Goal: Task Accomplishment & Management: Manage account settings

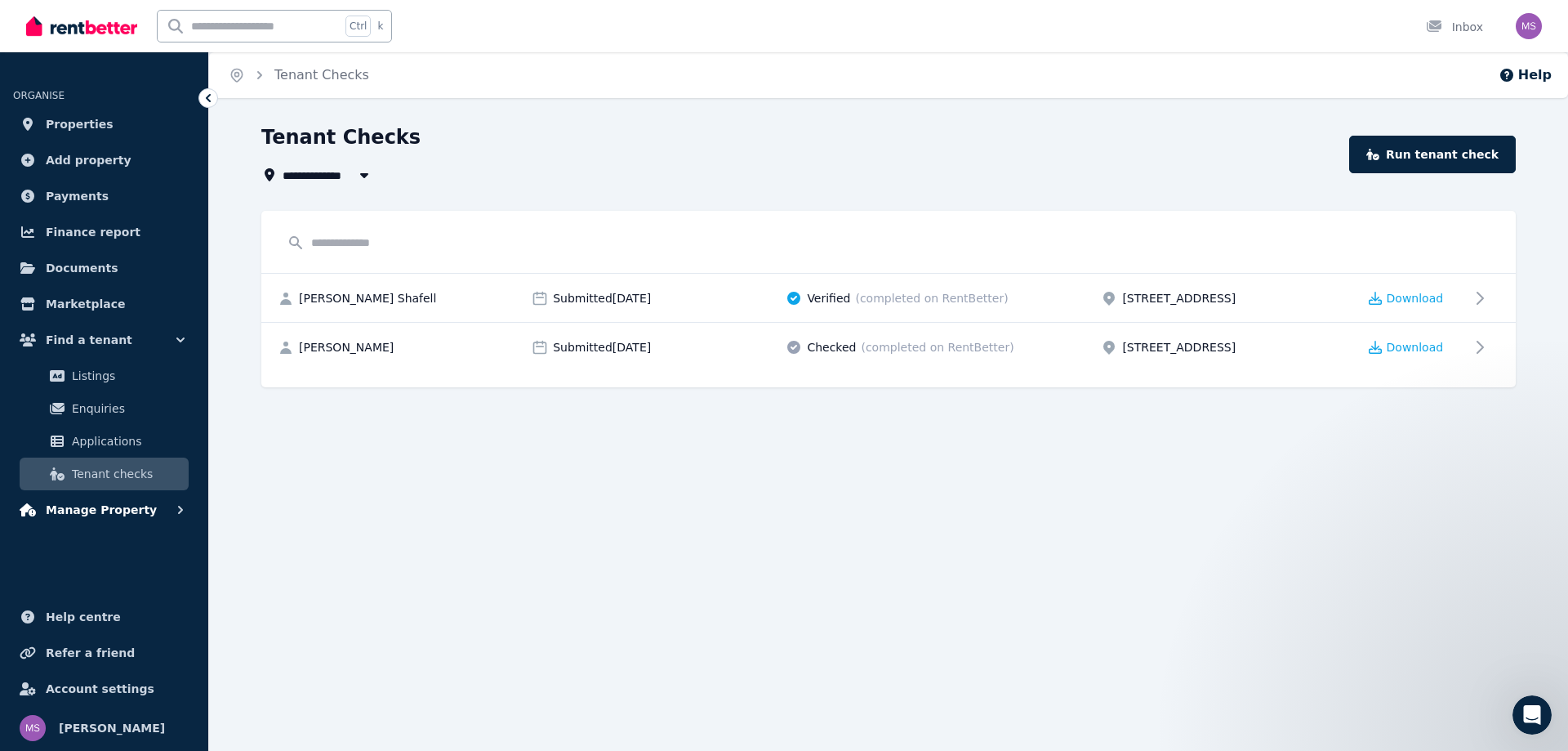
click at [131, 513] on span "Manage Property" at bounding box center [101, 510] width 111 height 20
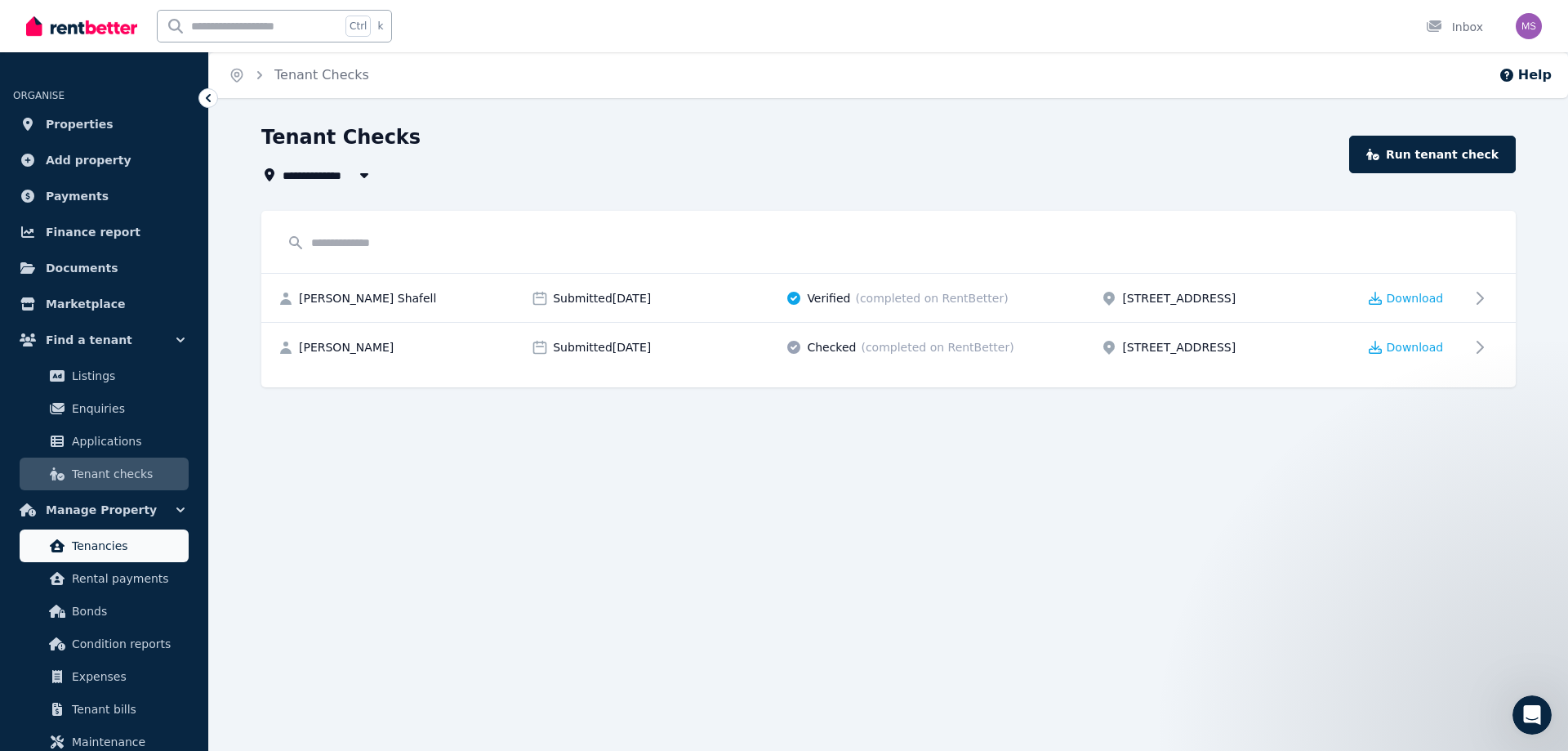
click at [136, 548] on span "Tenancies" at bounding box center [126, 546] width 110 height 20
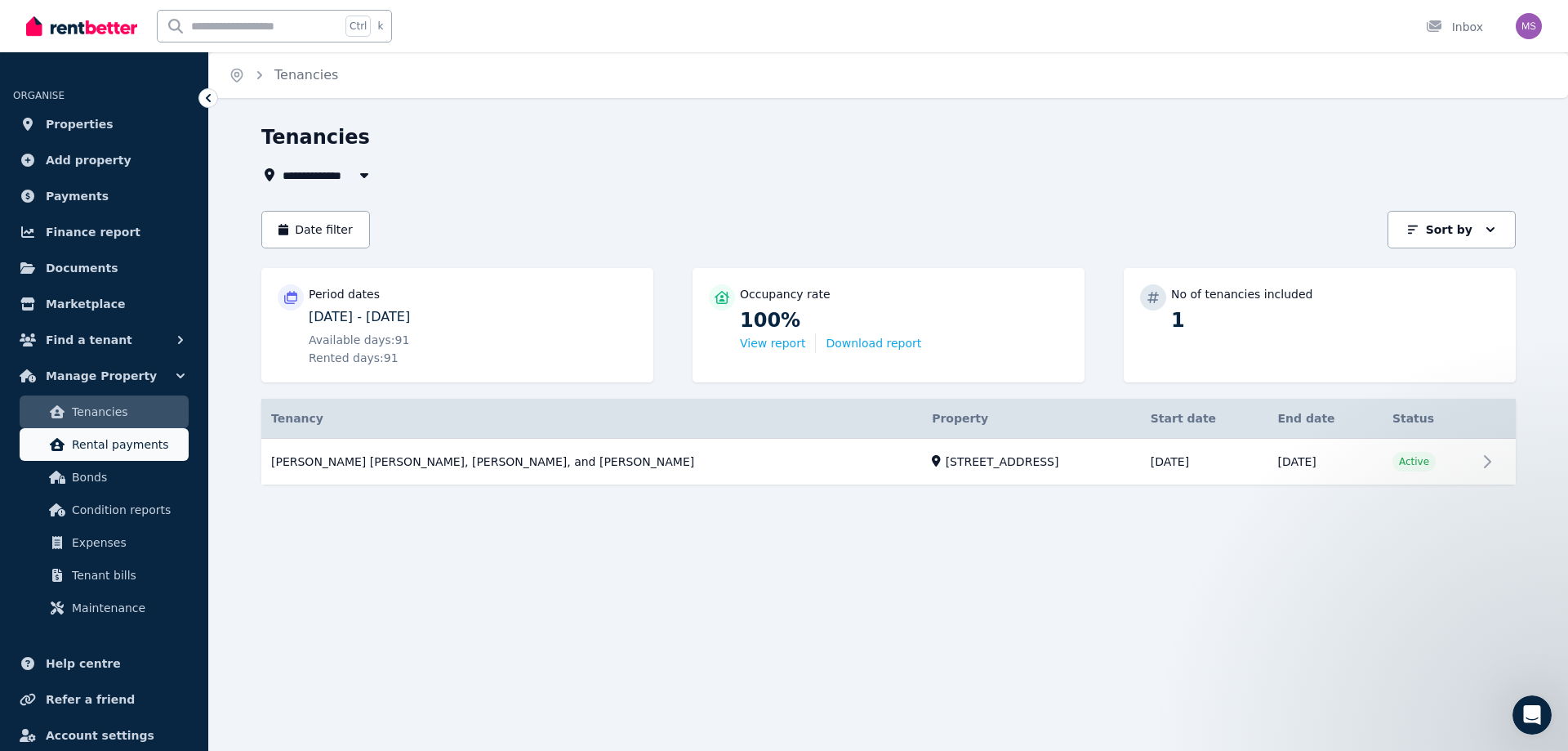
click at [139, 442] on span "Rental payments" at bounding box center [126, 445] width 110 height 20
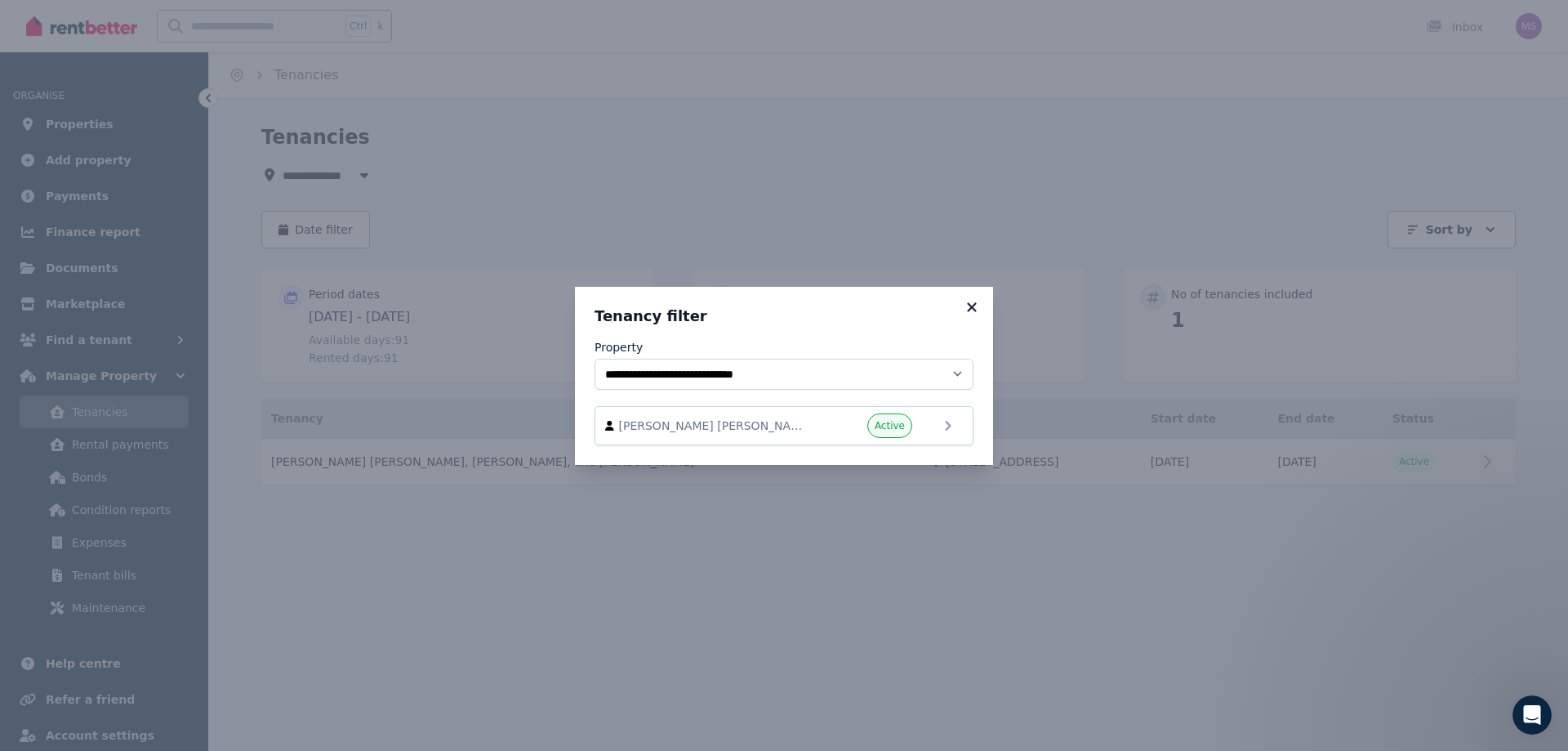
click at [978, 309] on icon at bounding box center [972, 308] width 17 height 15
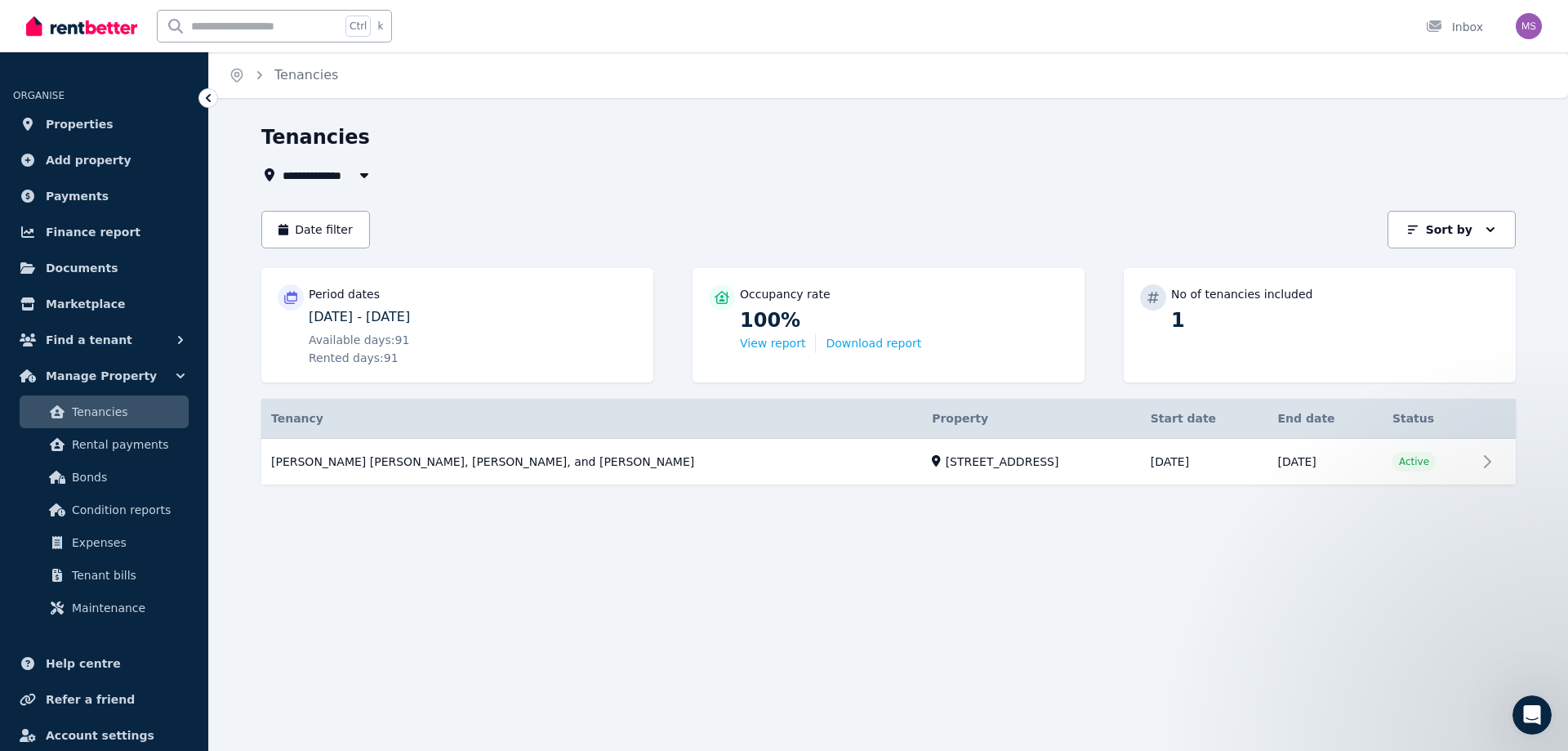
click at [132, 417] on span "Tenancies" at bounding box center [126, 412] width 110 height 20
click at [1479, 424] on th at bounding box center [1496, 419] width 39 height 40
click at [1480, 473] on link "View property details" at bounding box center [889, 462] width 1255 height 46
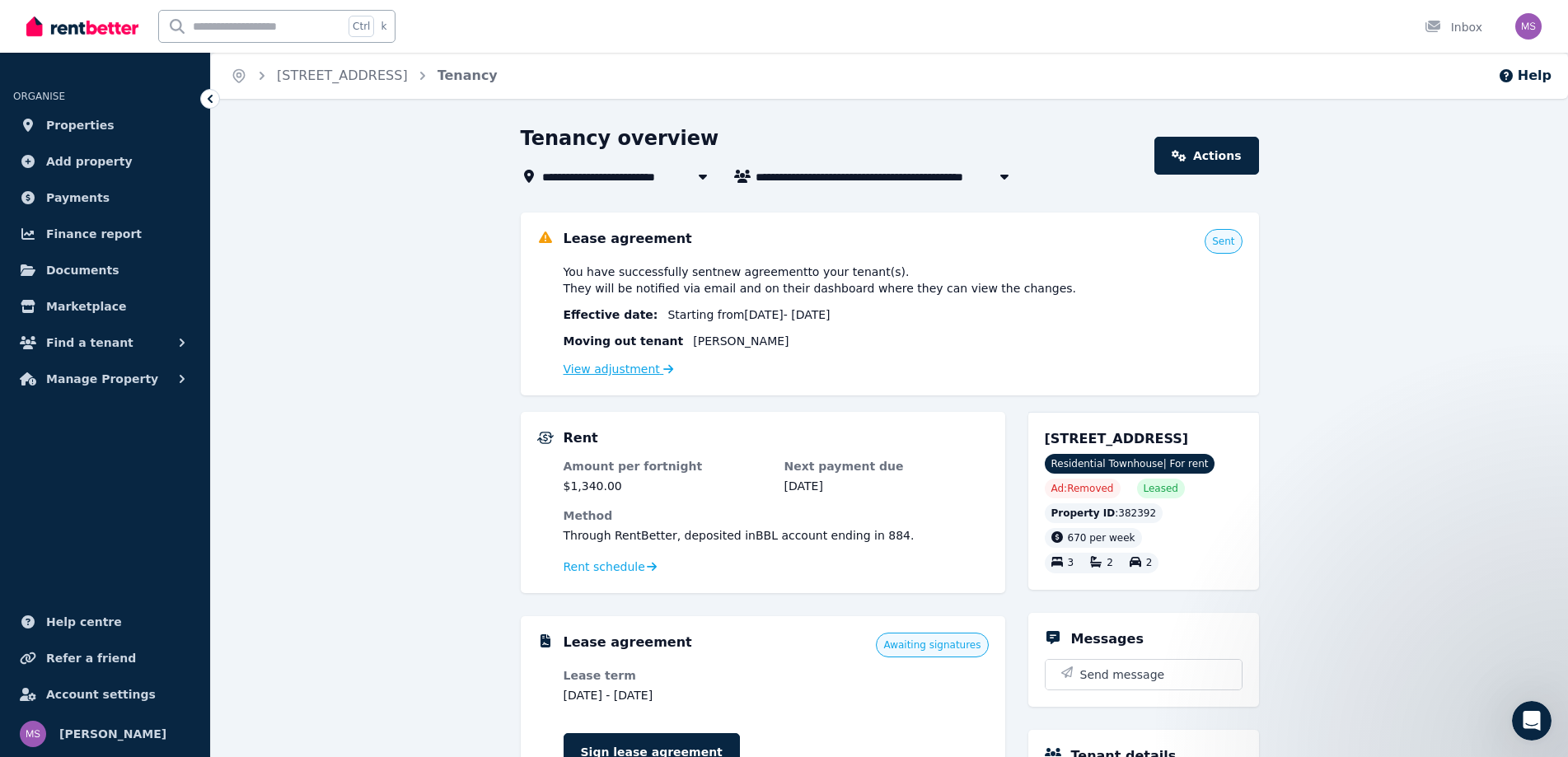
click at [624, 366] on link "View adjustment" at bounding box center [619, 369] width 110 height 13
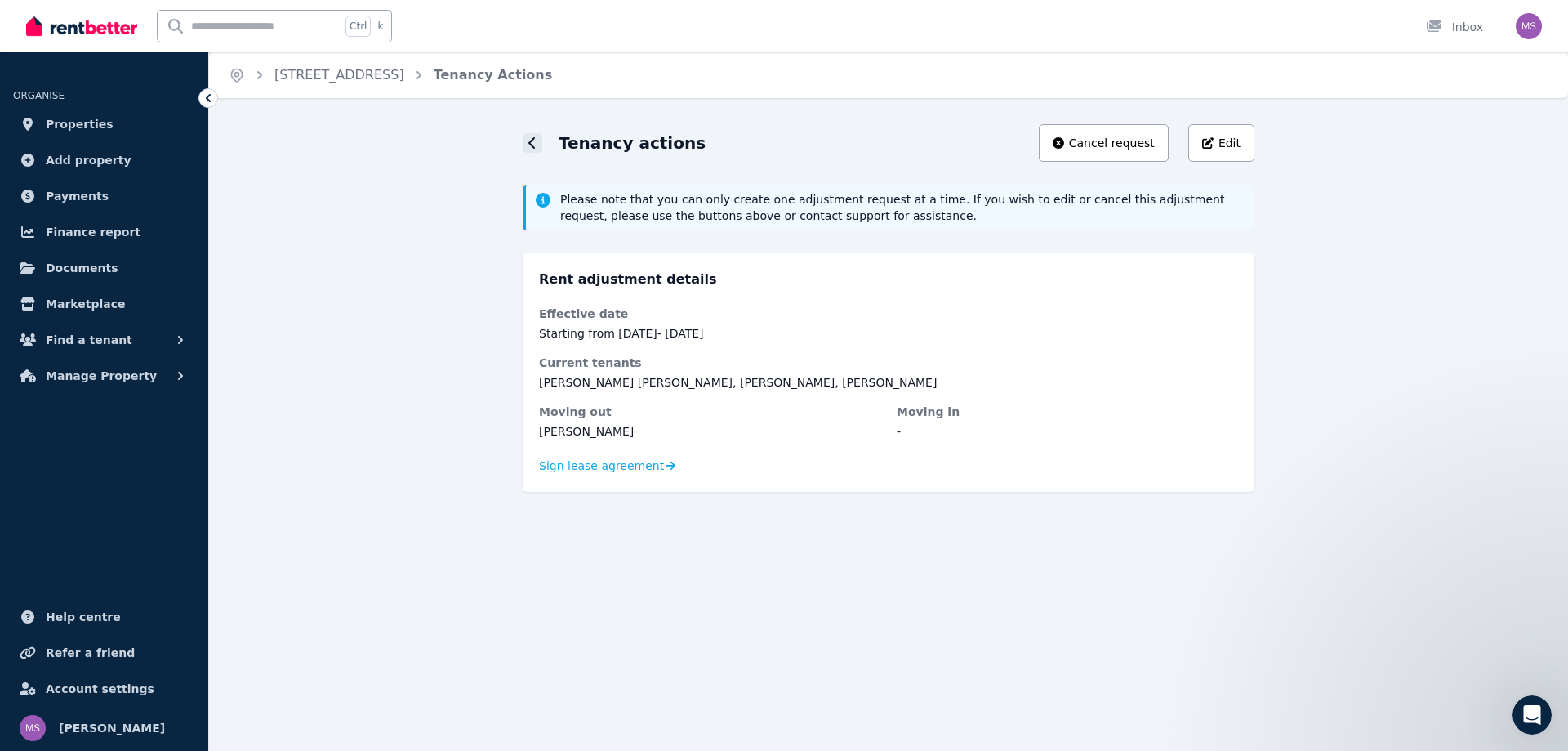
click at [531, 147] on icon at bounding box center [532, 143] width 8 height 13
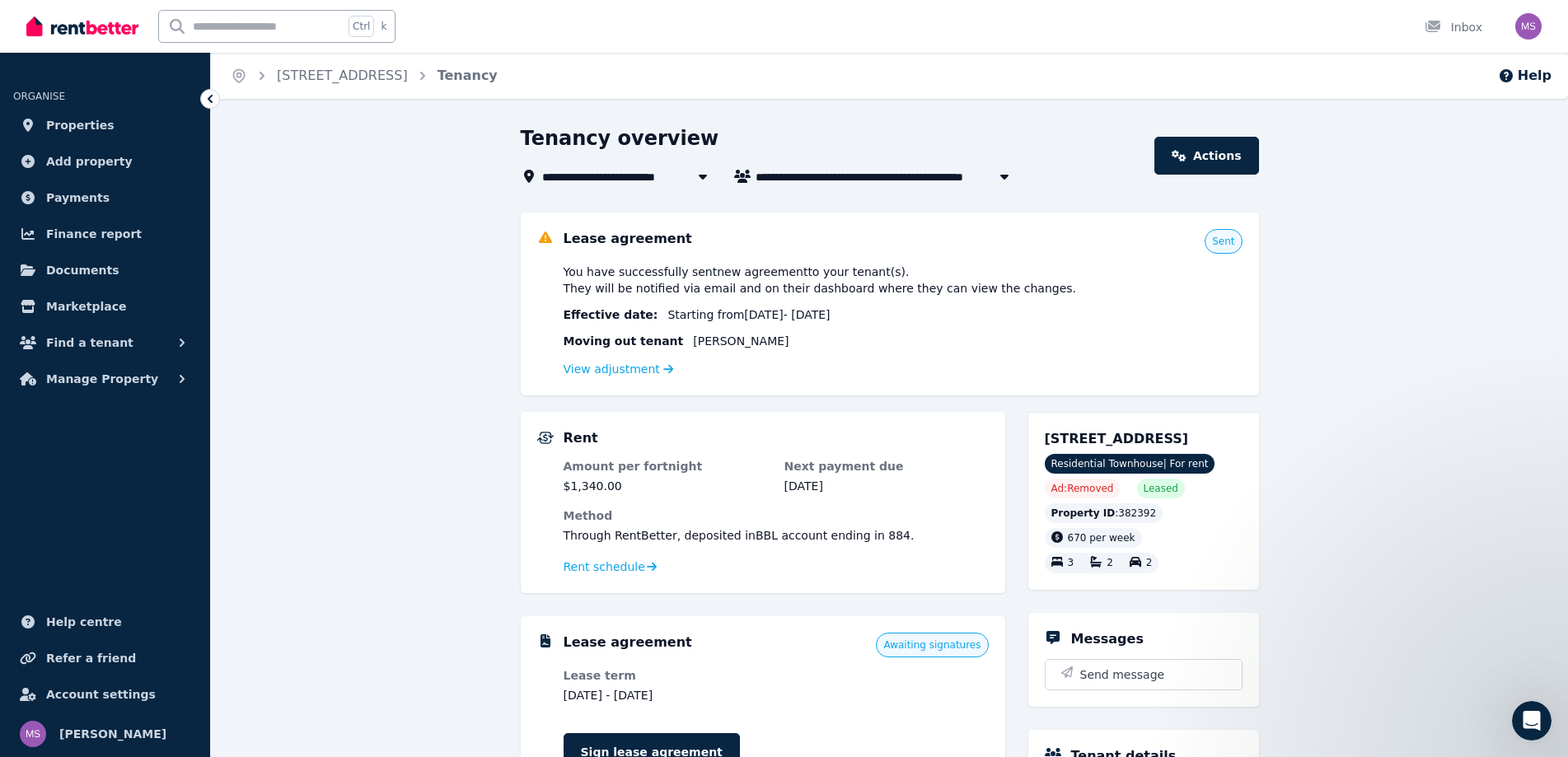
scroll to position [494, 0]
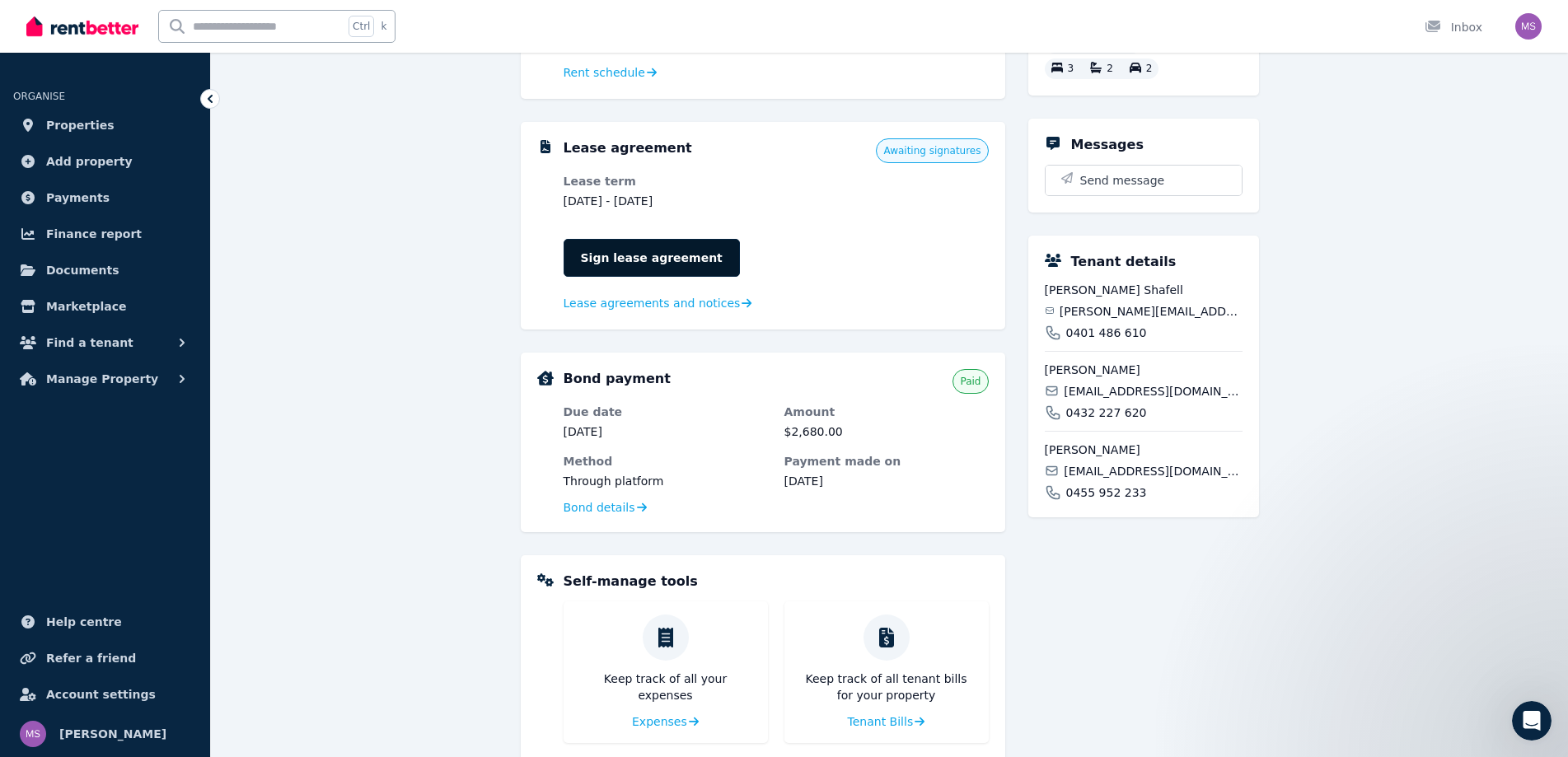
click at [627, 268] on link "Sign lease agreement" at bounding box center [651, 258] width 176 height 38
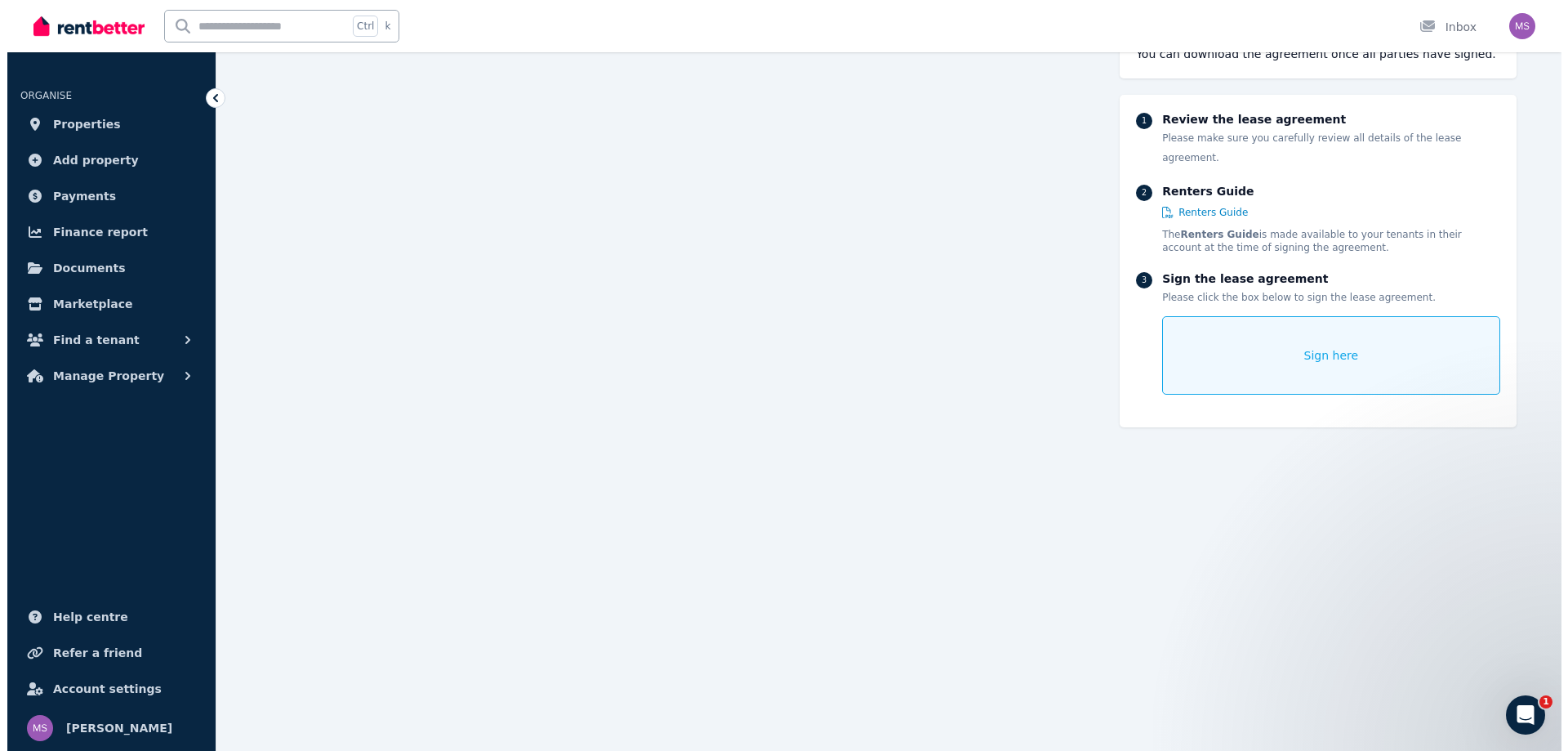
scroll to position [12950, 0]
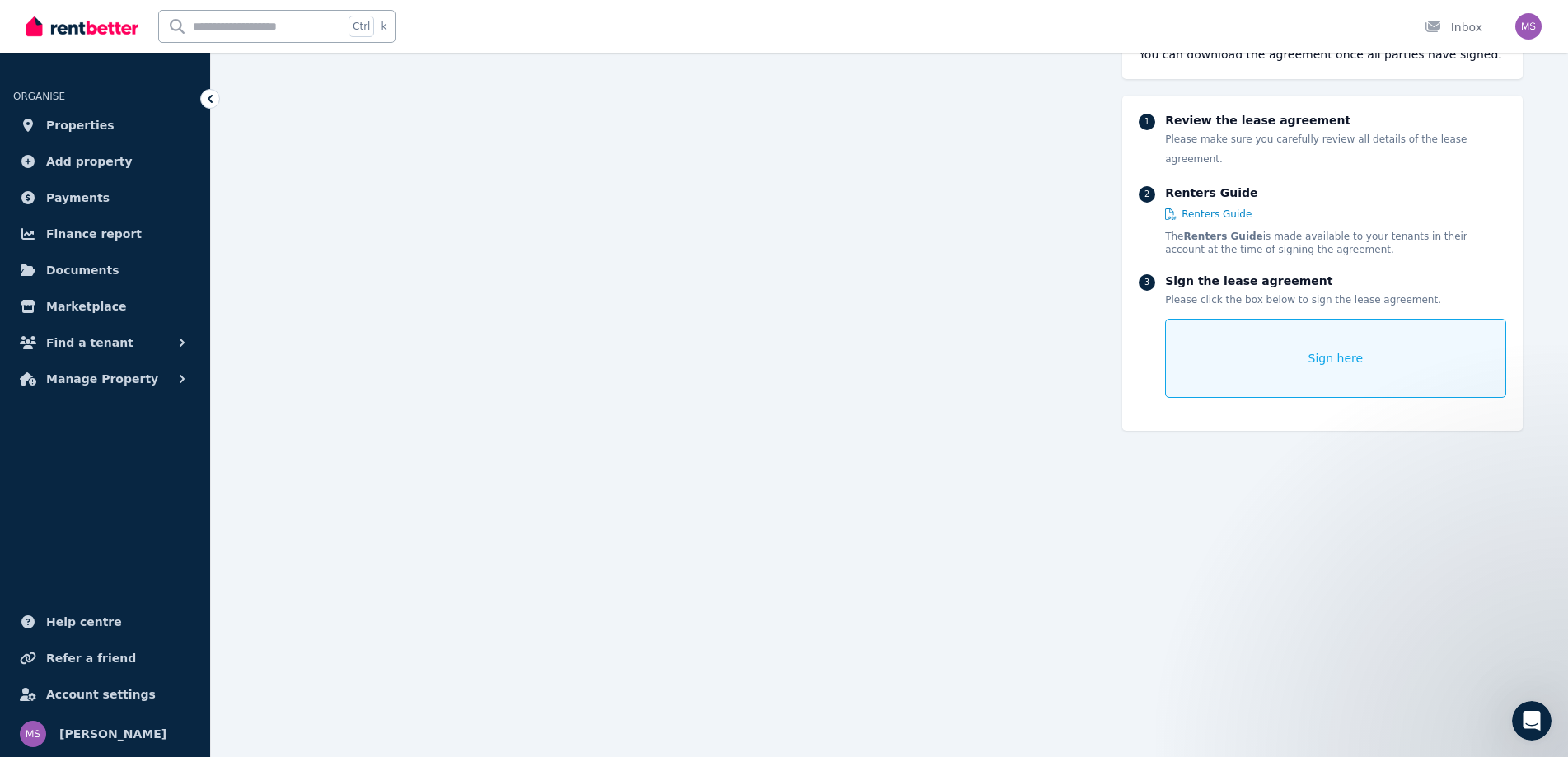
click at [1290, 348] on div "Sign here" at bounding box center [1335, 358] width 340 height 79
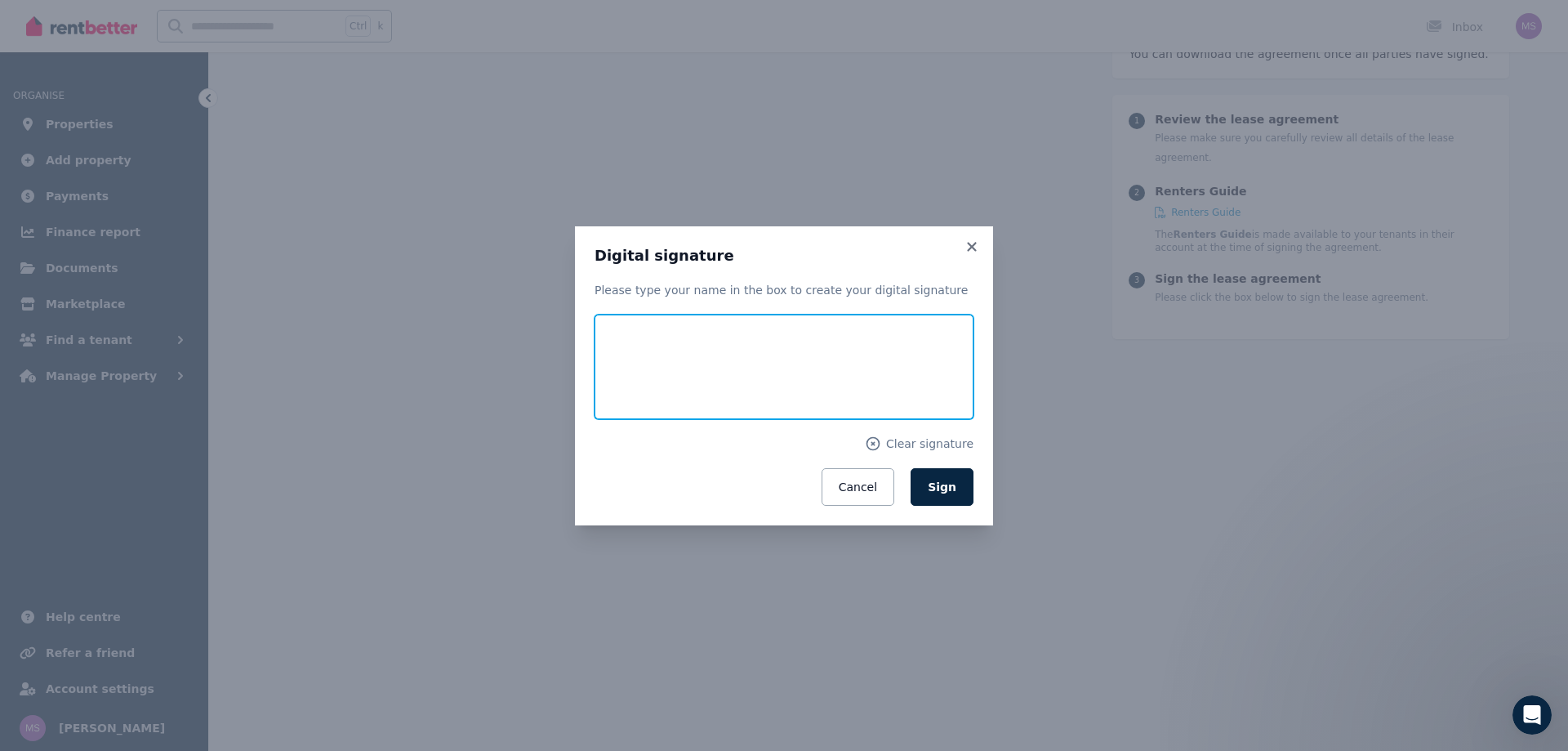
drag, startPoint x: 679, startPoint y: 344, endPoint x: 670, endPoint y: 395, distance: 51.8
click at [670, 395] on input "text" at bounding box center [784, 366] width 379 height 104
type input "**********"
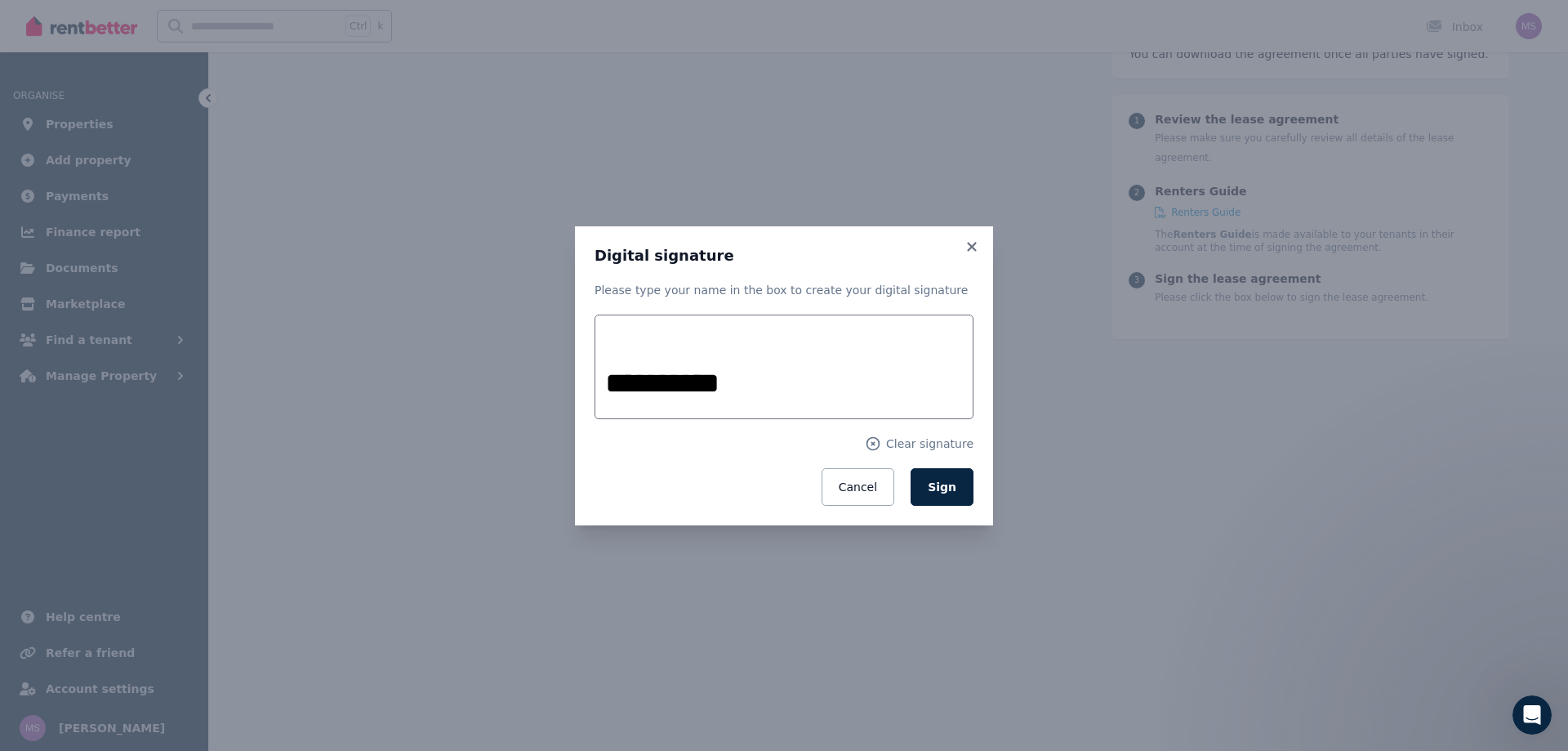
click at [936, 498] on button "Sign" at bounding box center [942, 486] width 63 height 37
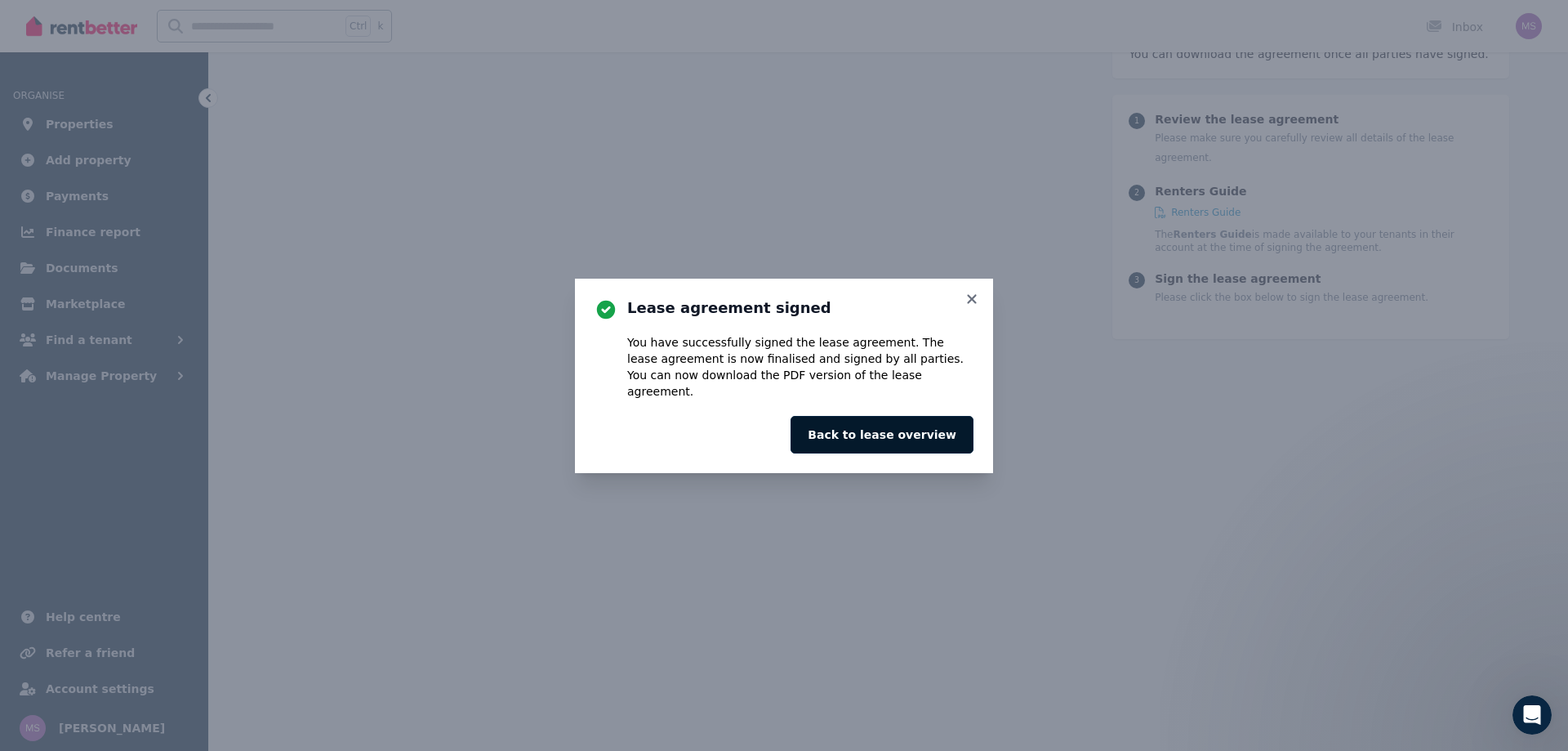
click at [956, 419] on button "Back to lease overview" at bounding box center [882, 434] width 183 height 37
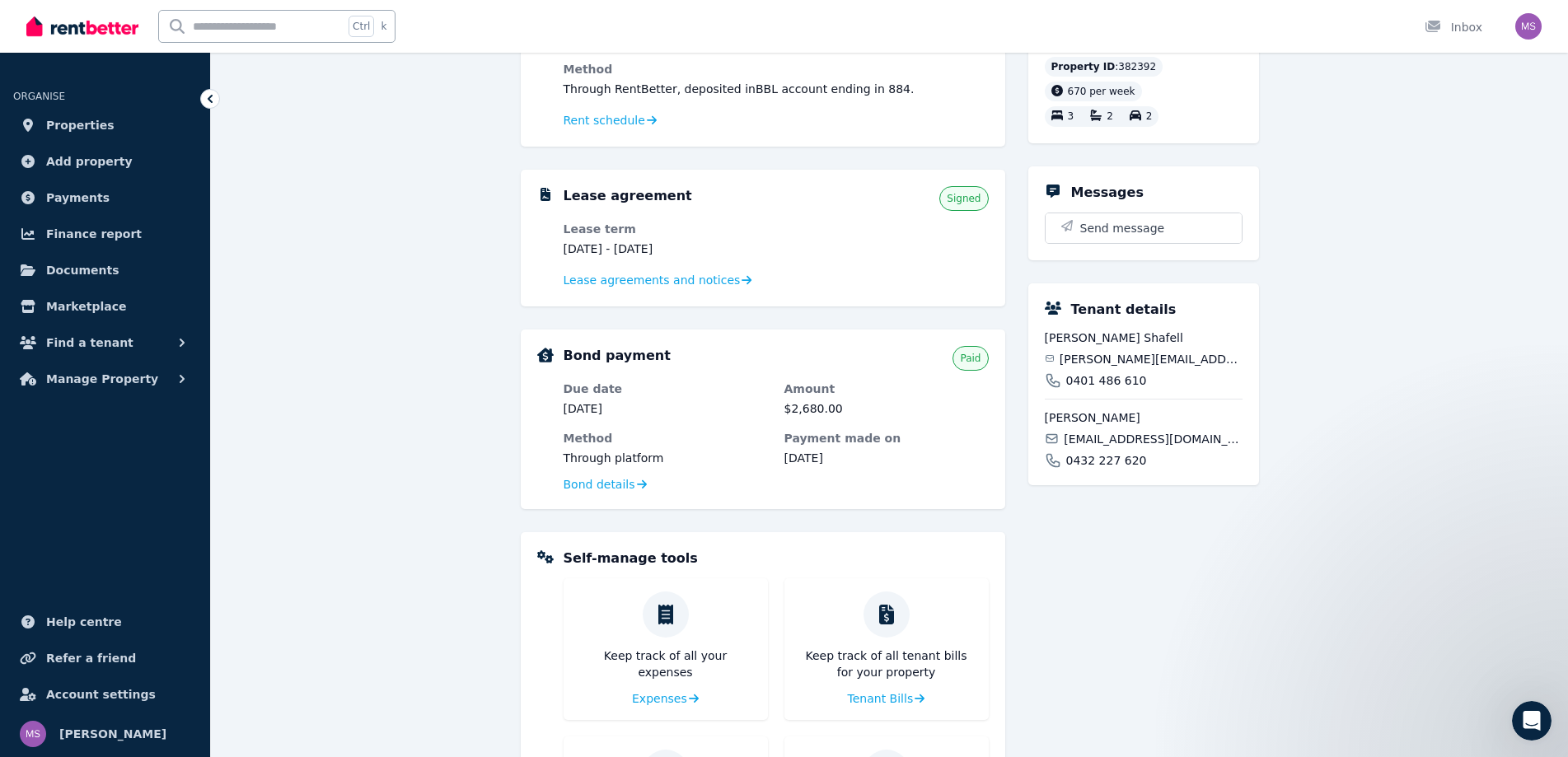
scroll to position [431, 0]
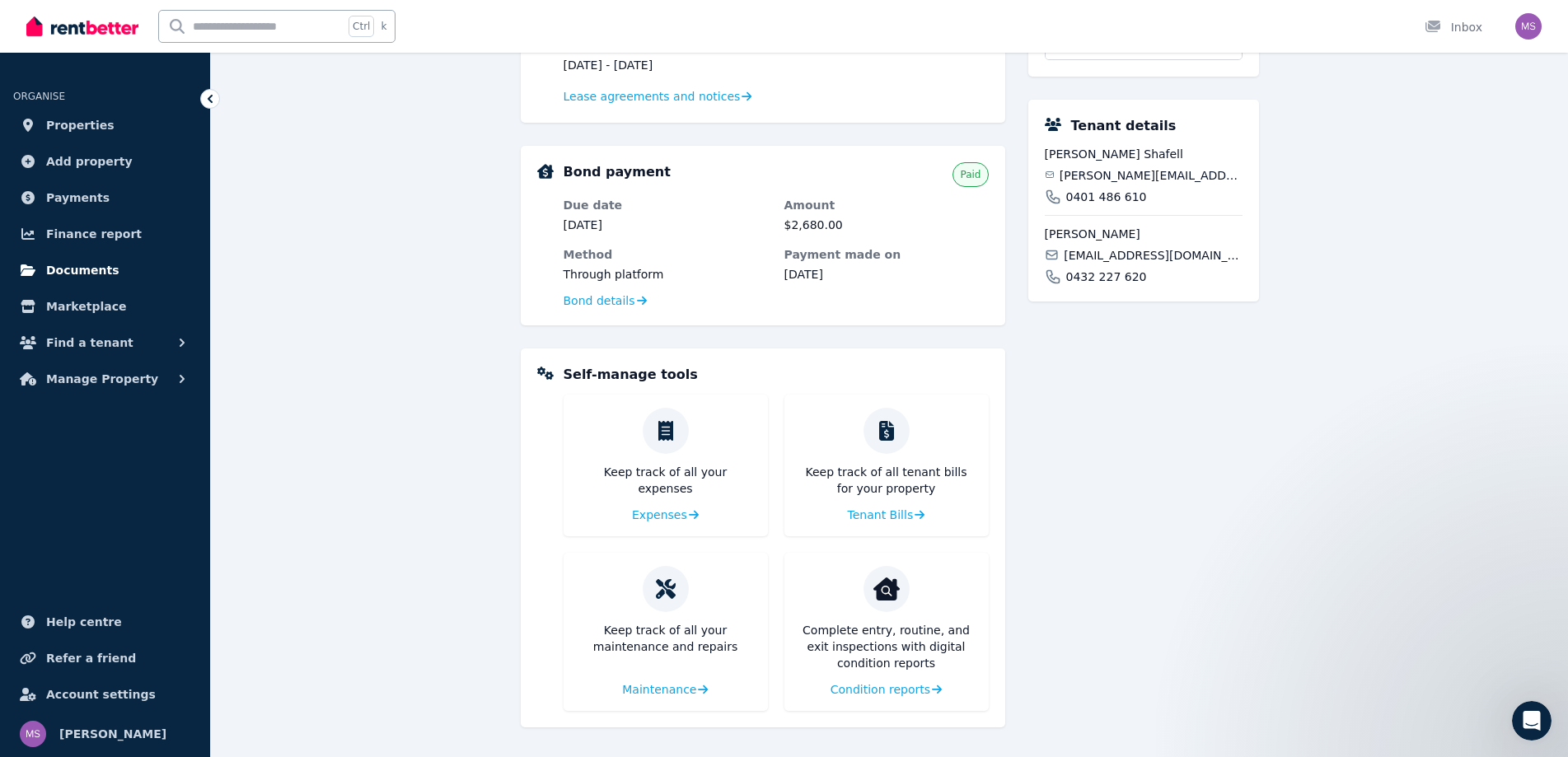
click at [124, 258] on link "Documents" at bounding box center [105, 270] width 183 height 33
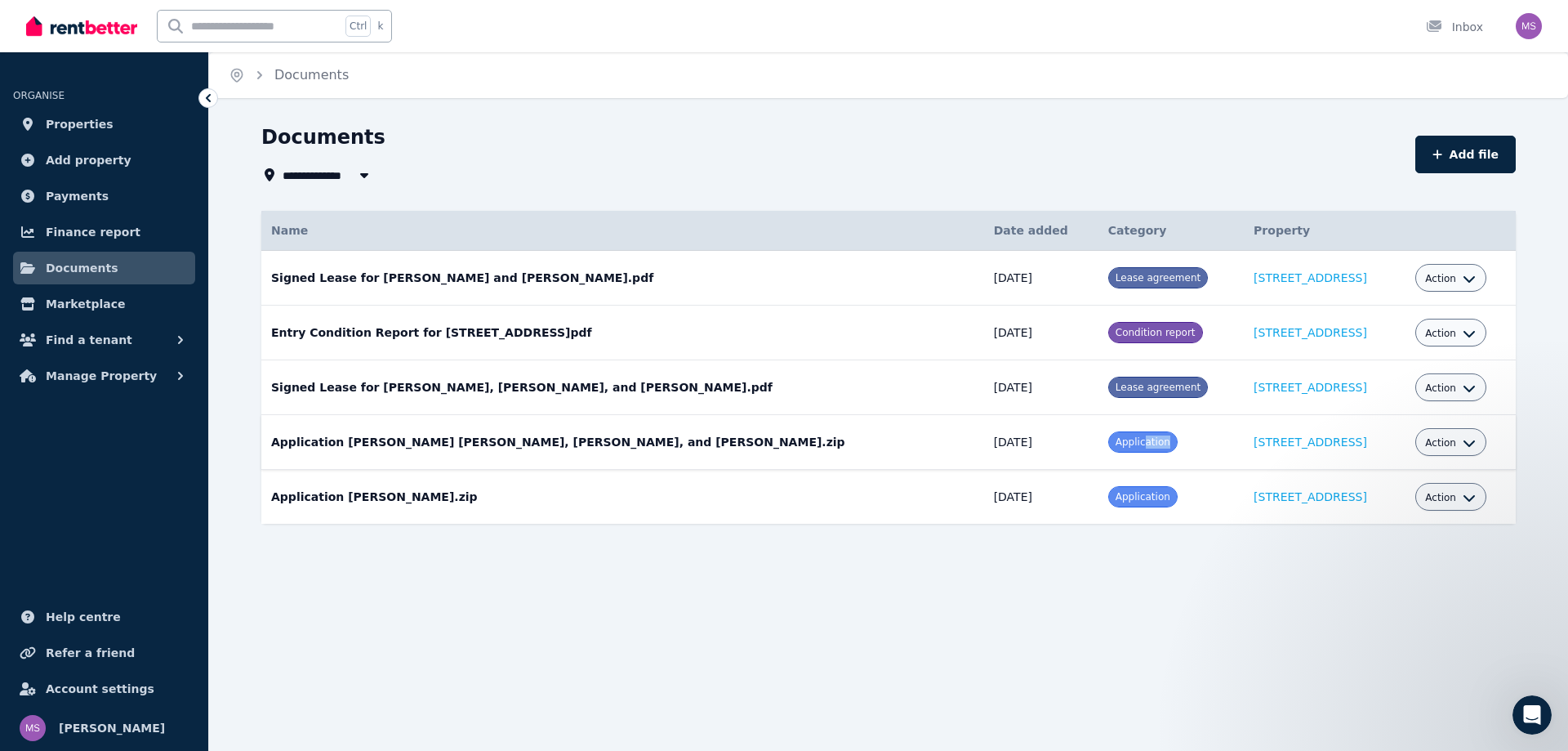
click at [1108, 450] on div "Application" at bounding box center [1143, 442] width 69 height 22
click at [1263, 436] on link "[STREET_ADDRESS]" at bounding box center [1310, 442] width 113 height 13
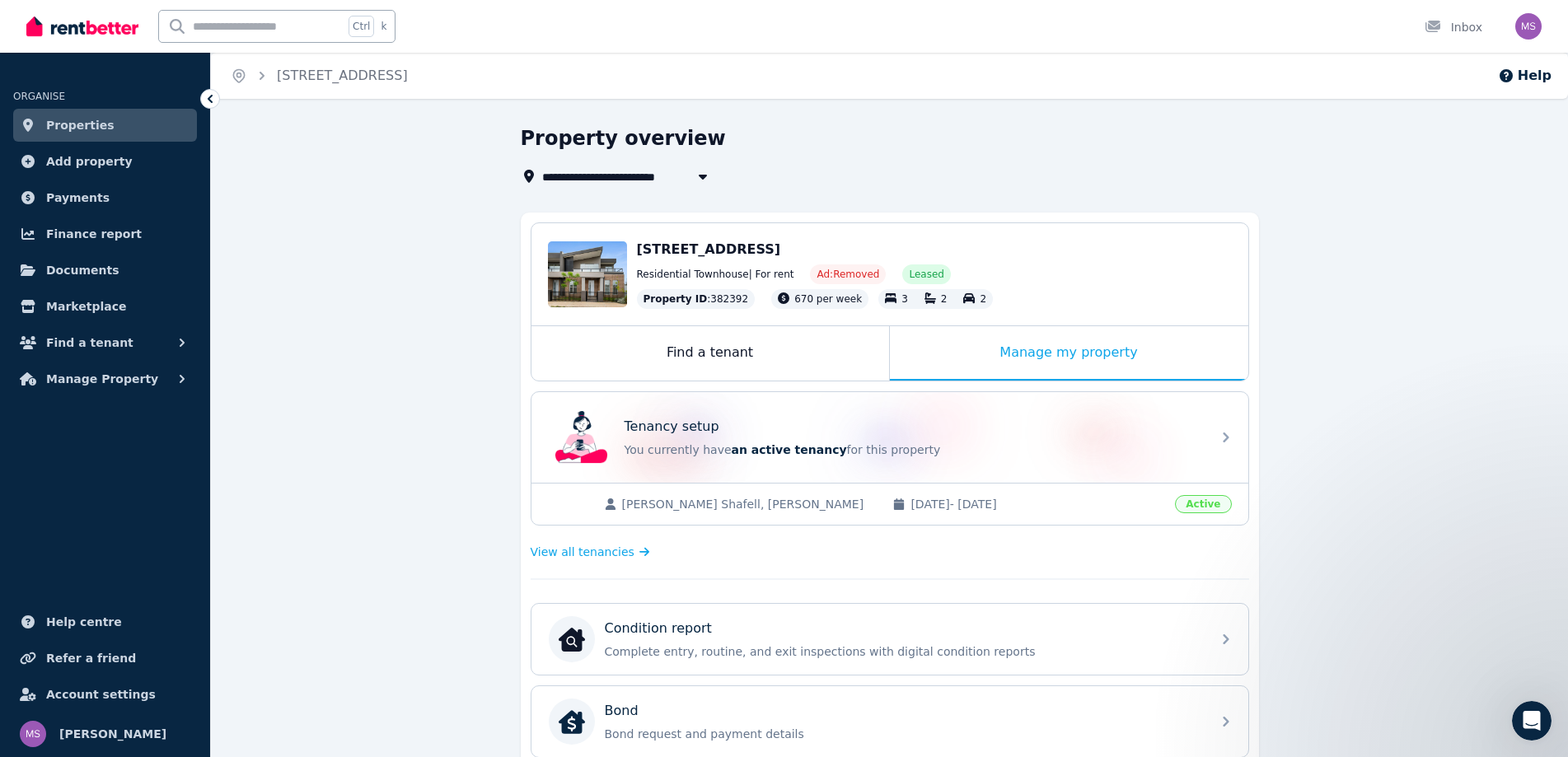
scroll to position [247, 0]
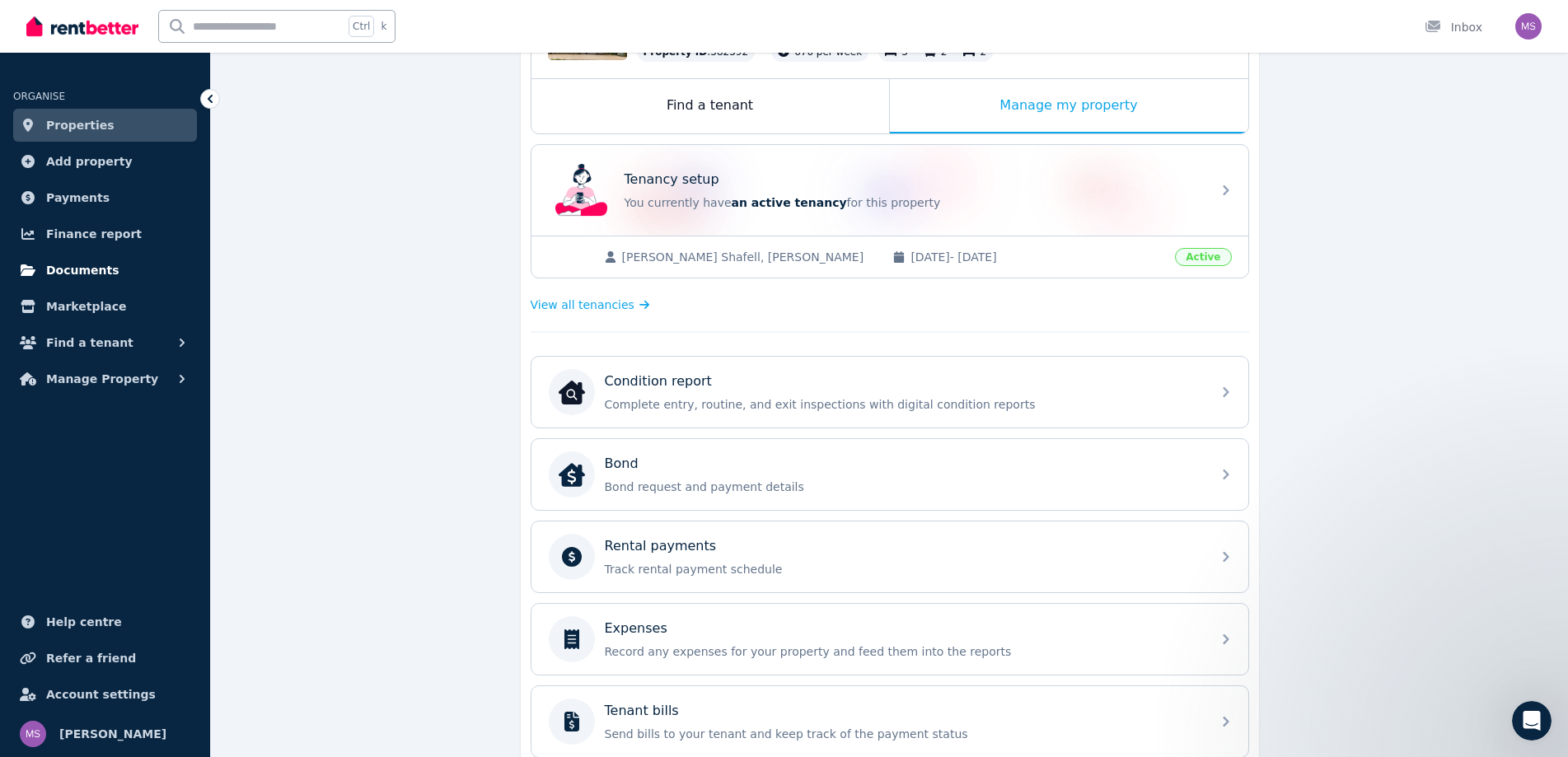
click at [67, 268] on span "Documents" at bounding box center [83, 270] width 73 height 20
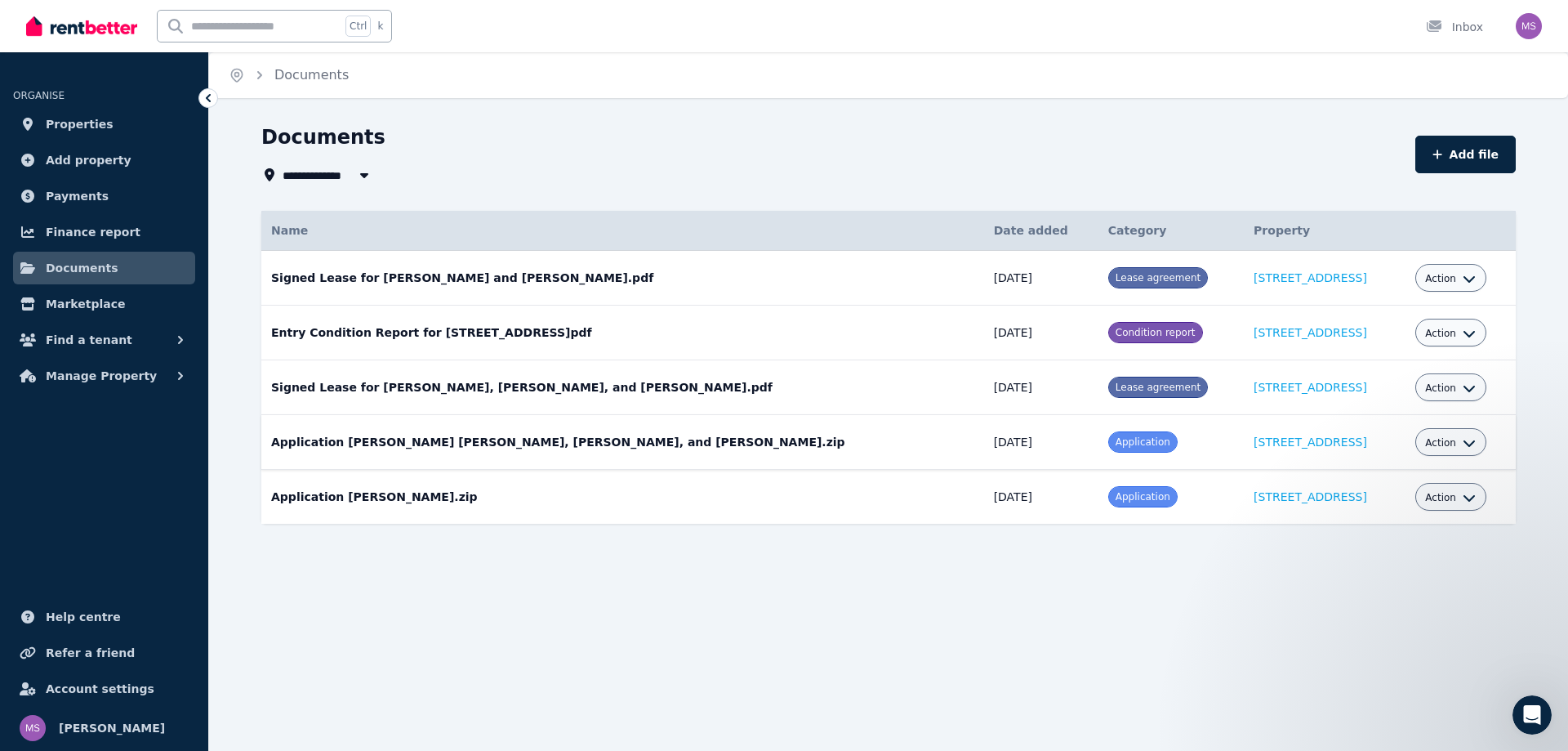
click at [456, 453] on td "Application [PERSON_NAME] [PERSON_NAME], [PERSON_NAME], and [PERSON_NAME].zip D…" at bounding box center [622, 442] width 723 height 55
click at [1109, 442] on span at bounding box center [1143, 442] width 68 height 20
click at [1116, 438] on span "Application" at bounding box center [1143, 442] width 55 height 12
click at [1116, 442] on span "Application" at bounding box center [1143, 442] width 55 height 12
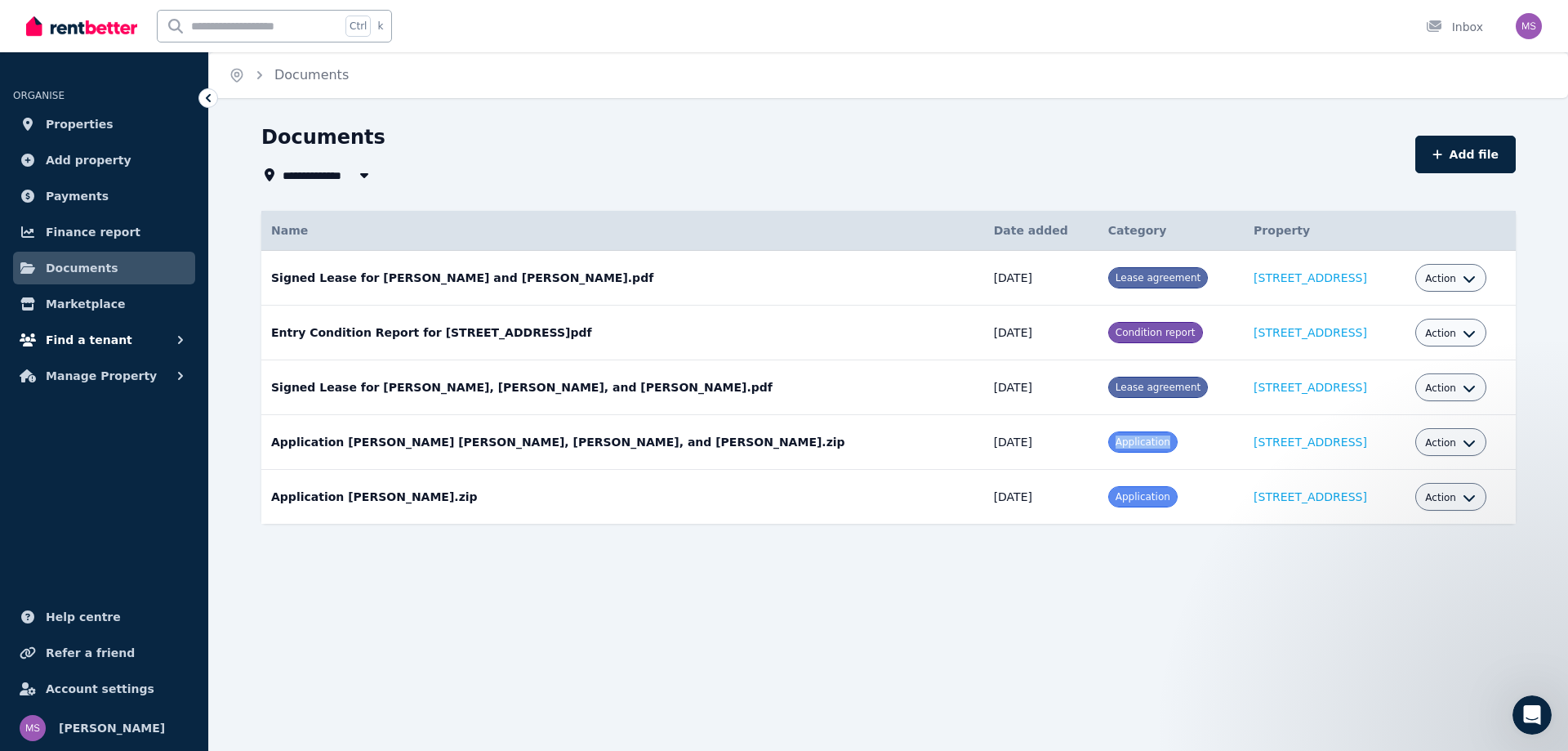
click at [107, 330] on span "Find a tenant" at bounding box center [88, 340] width 87 height 20
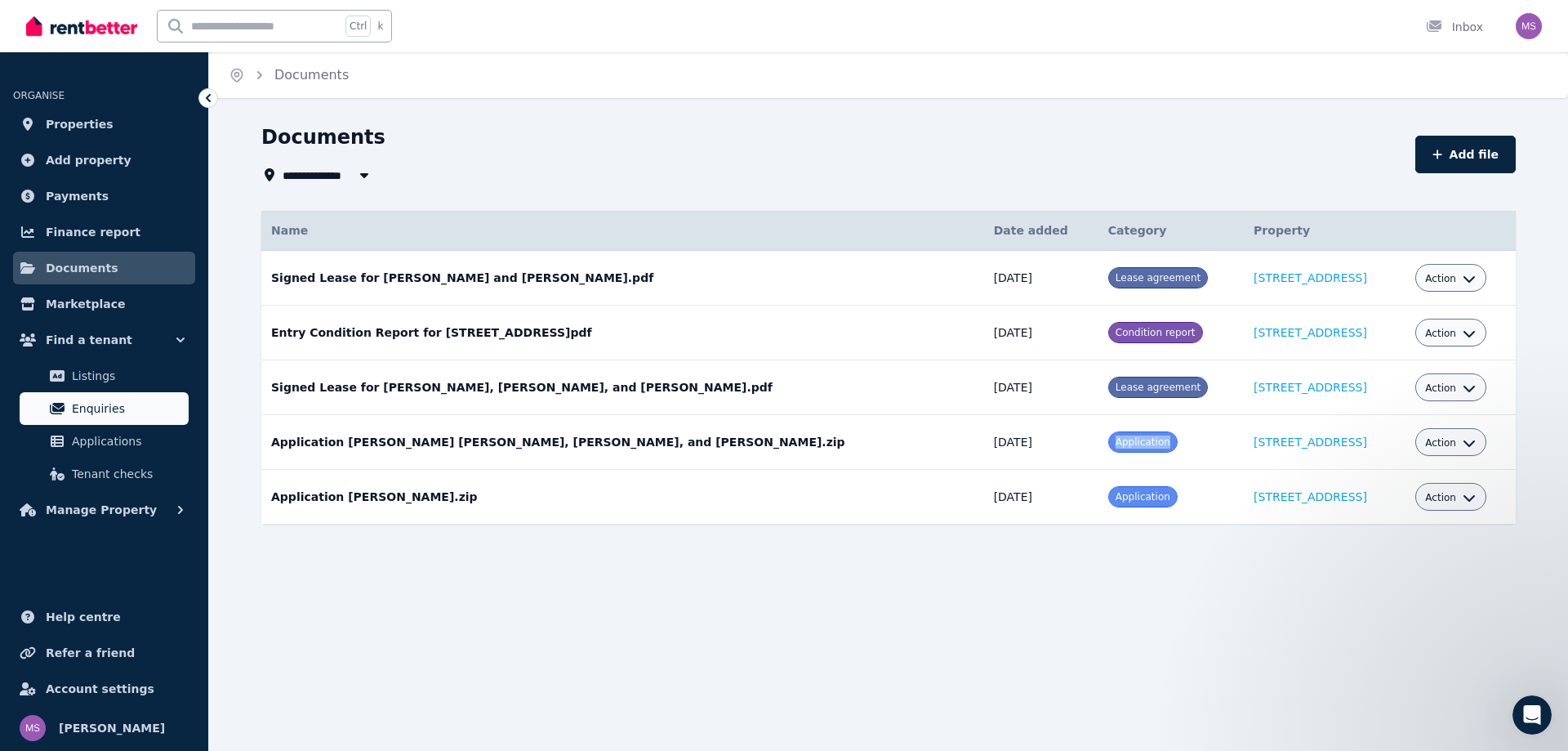
click at [120, 423] on link "Enquiries" at bounding box center [104, 409] width 169 height 33
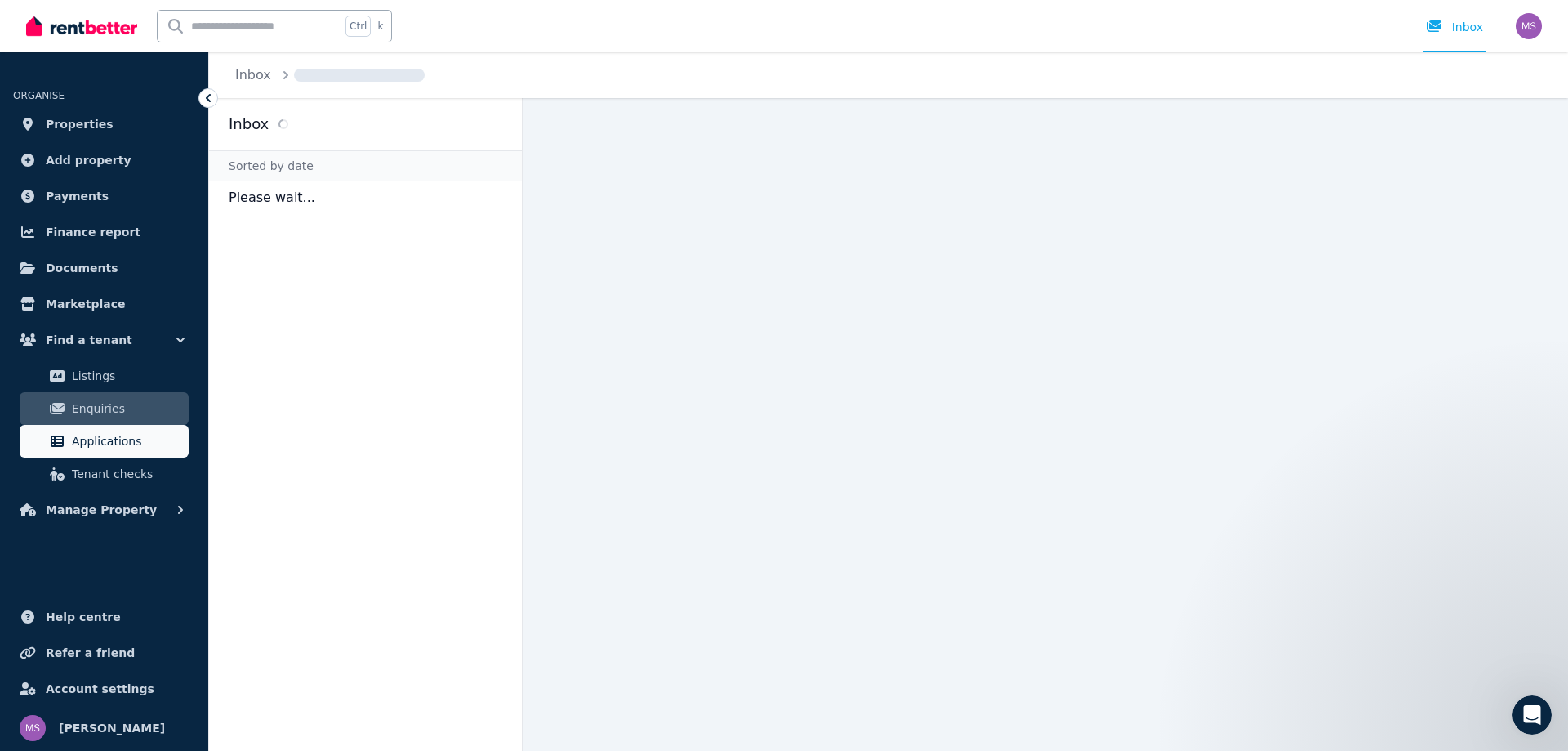
click at [107, 436] on span "Applications" at bounding box center [126, 442] width 110 height 20
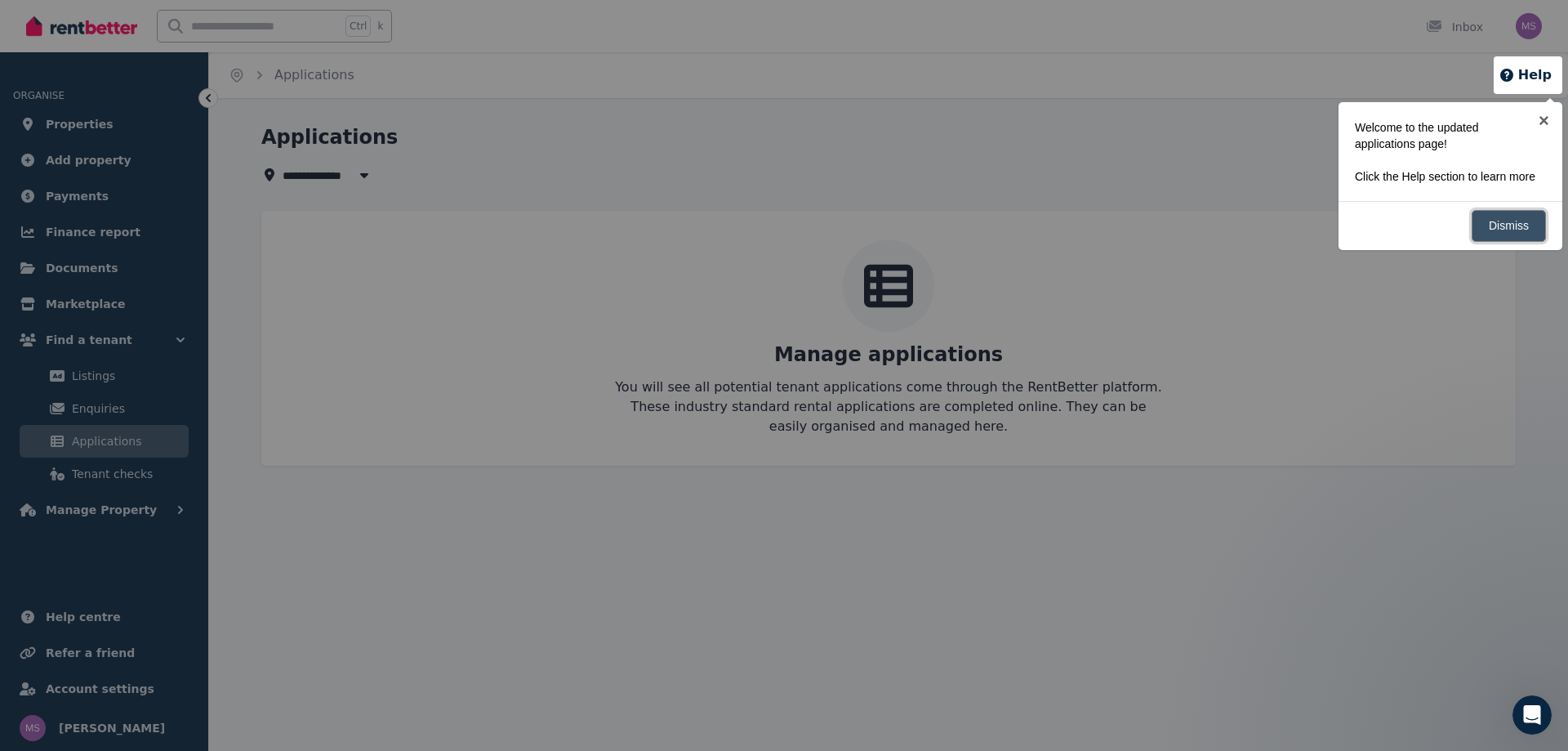
click at [1492, 229] on link "Dismiss" at bounding box center [1509, 226] width 74 height 32
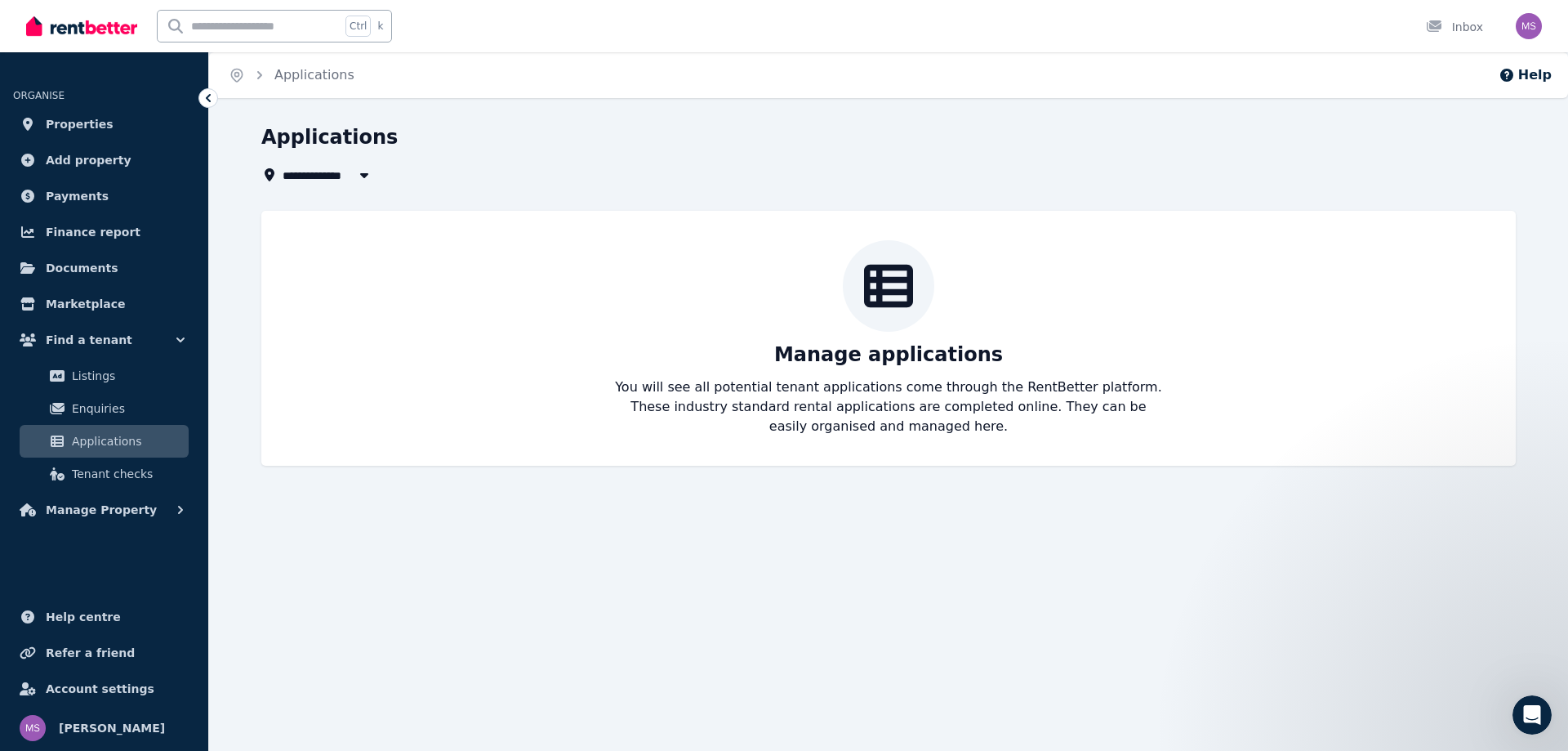
click at [142, 440] on span "Applications" at bounding box center [126, 442] width 110 height 20
click at [321, 175] on span "All Properties" at bounding box center [335, 175] width 105 height 20
type input "**********"
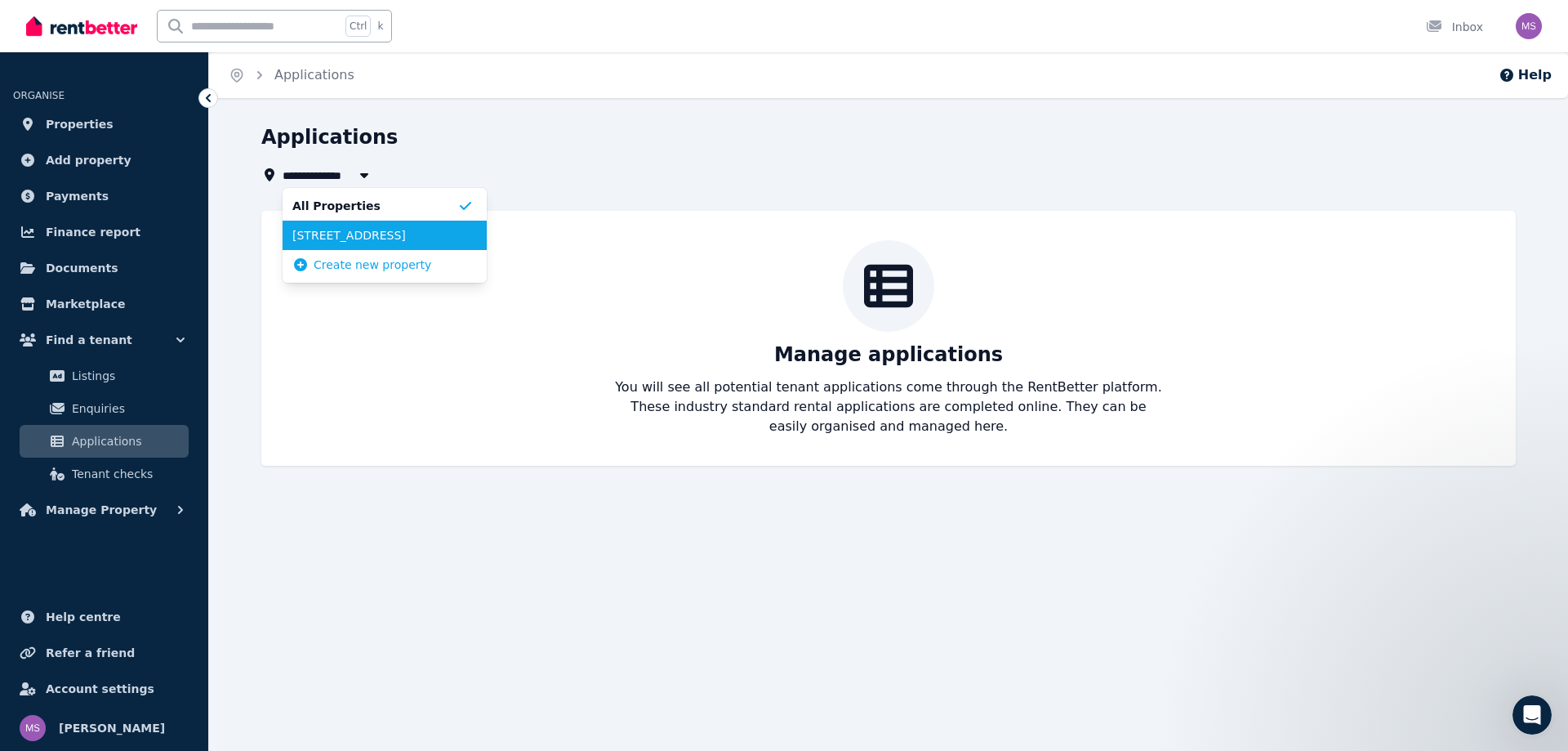
click at [355, 237] on span "[STREET_ADDRESS]" at bounding box center [375, 236] width 165 height 17
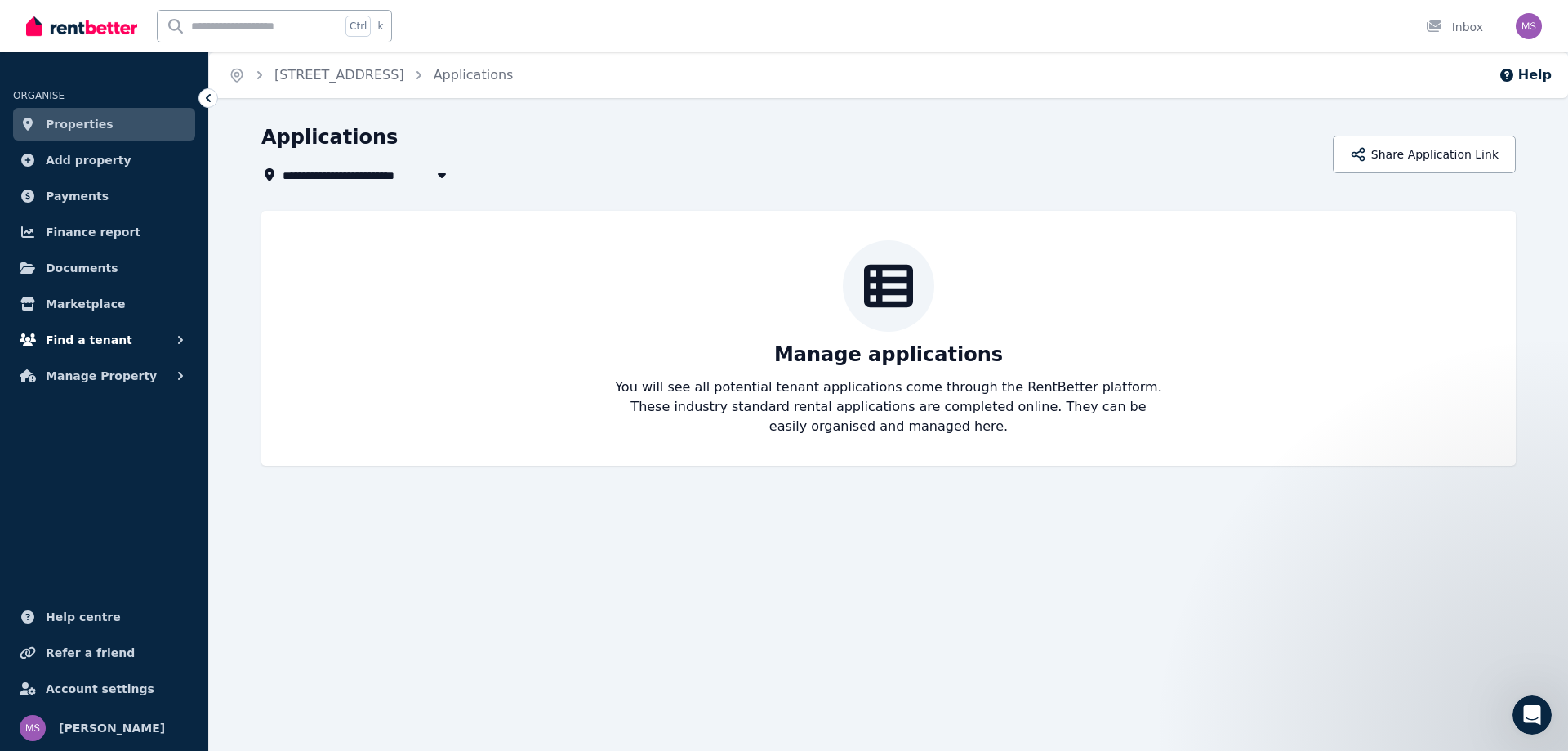
click at [95, 344] on span "Find a tenant" at bounding box center [88, 340] width 87 height 20
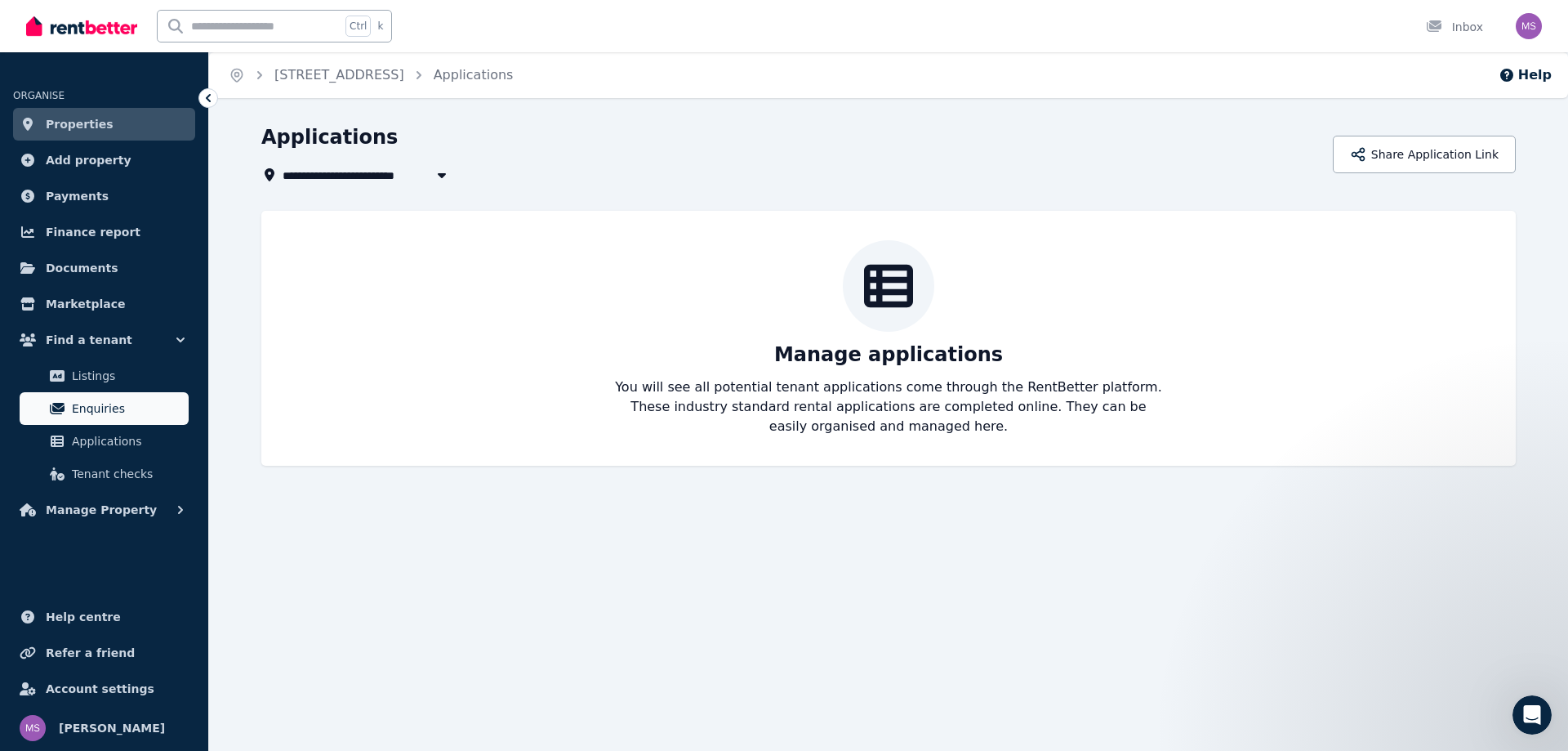
click at [101, 406] on span "Enquiries" at bounding box center [126, 409] width 110 height 20
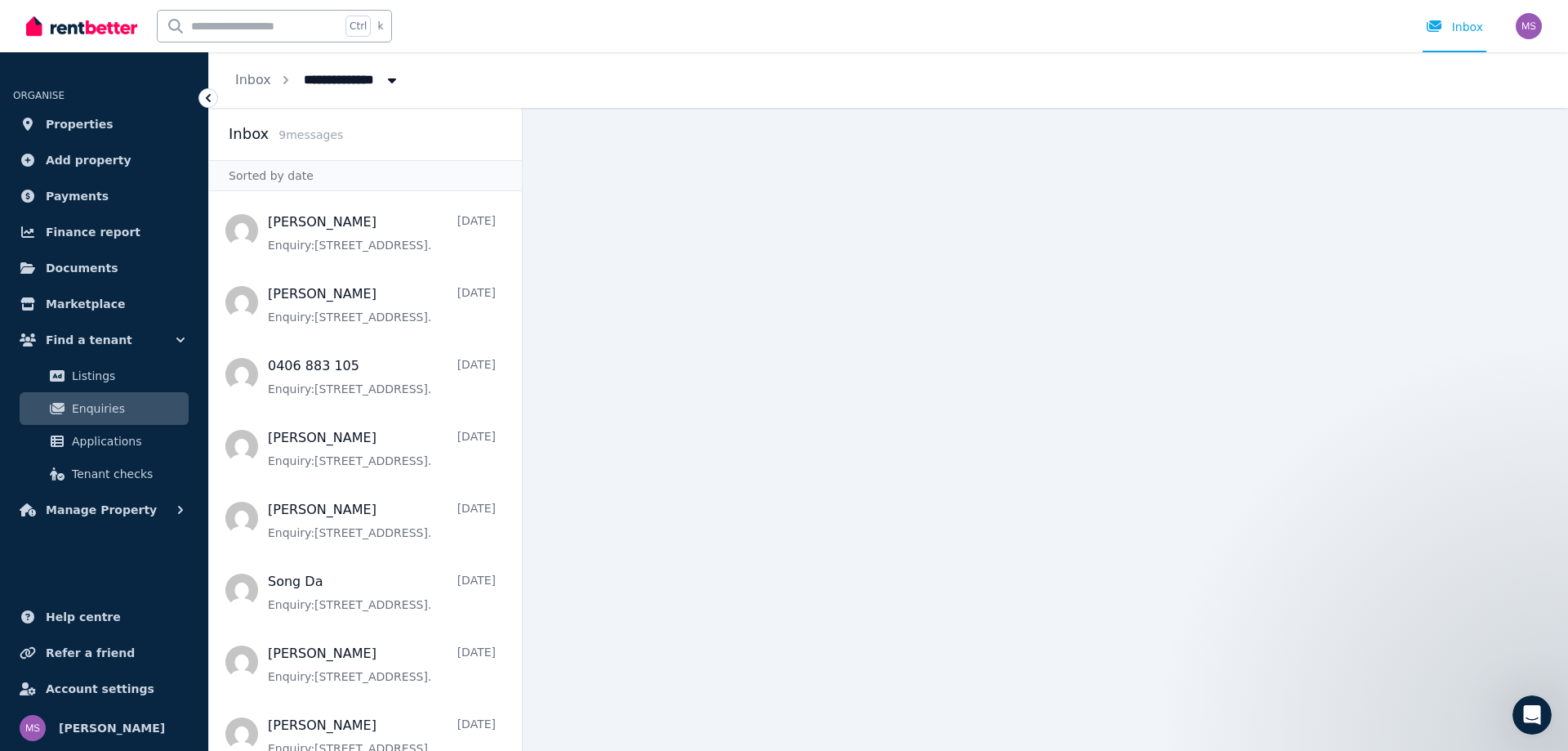
click at [106, 393] on link "Enquiries" at bounding box center [104, 409] width 169 height 33
click at [107, 380] on span "Listings" at bounding box center [126, 376] width 110 height 20
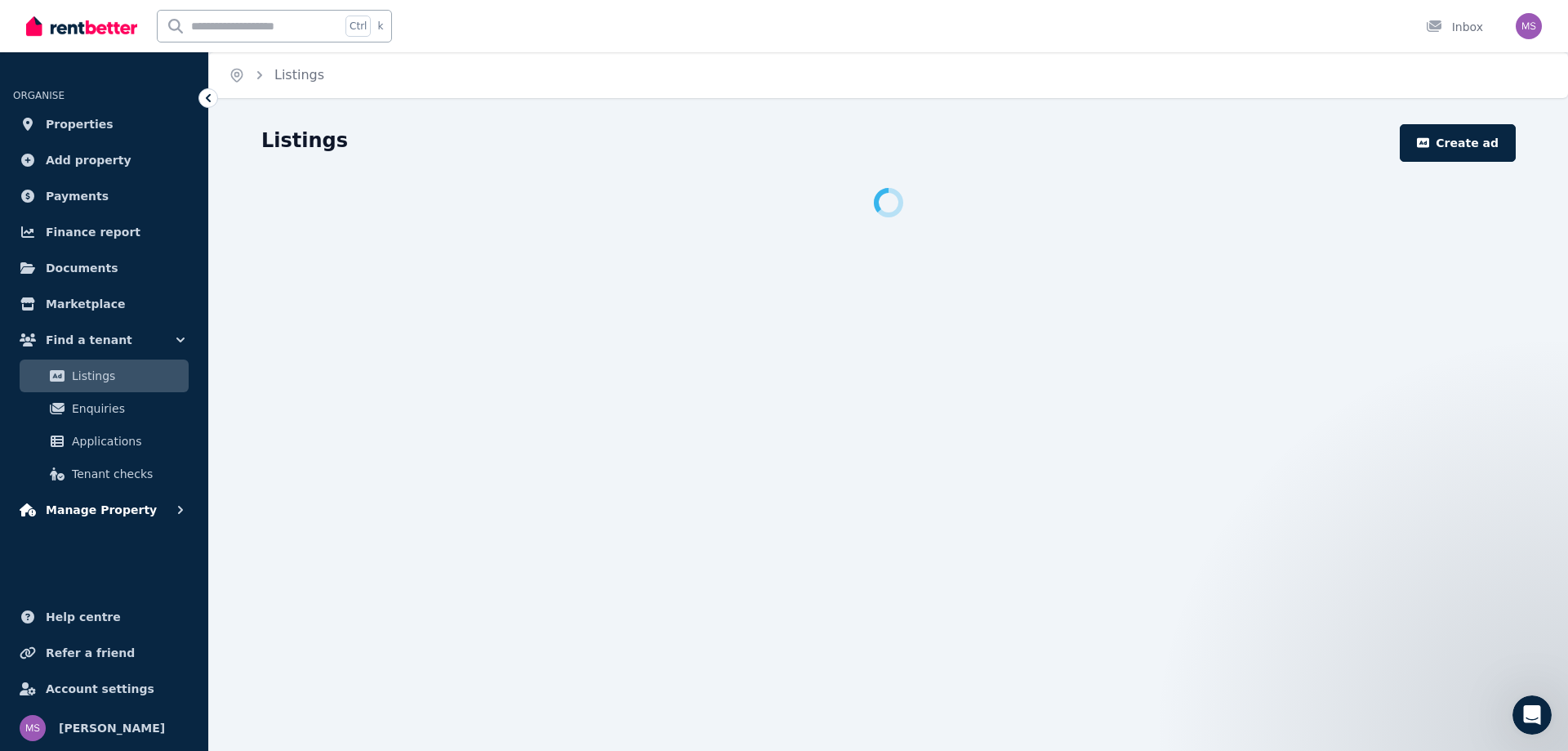
click at [121, 506] on span "Manage Property" at bounding box center [101, 510] width 111 height 20
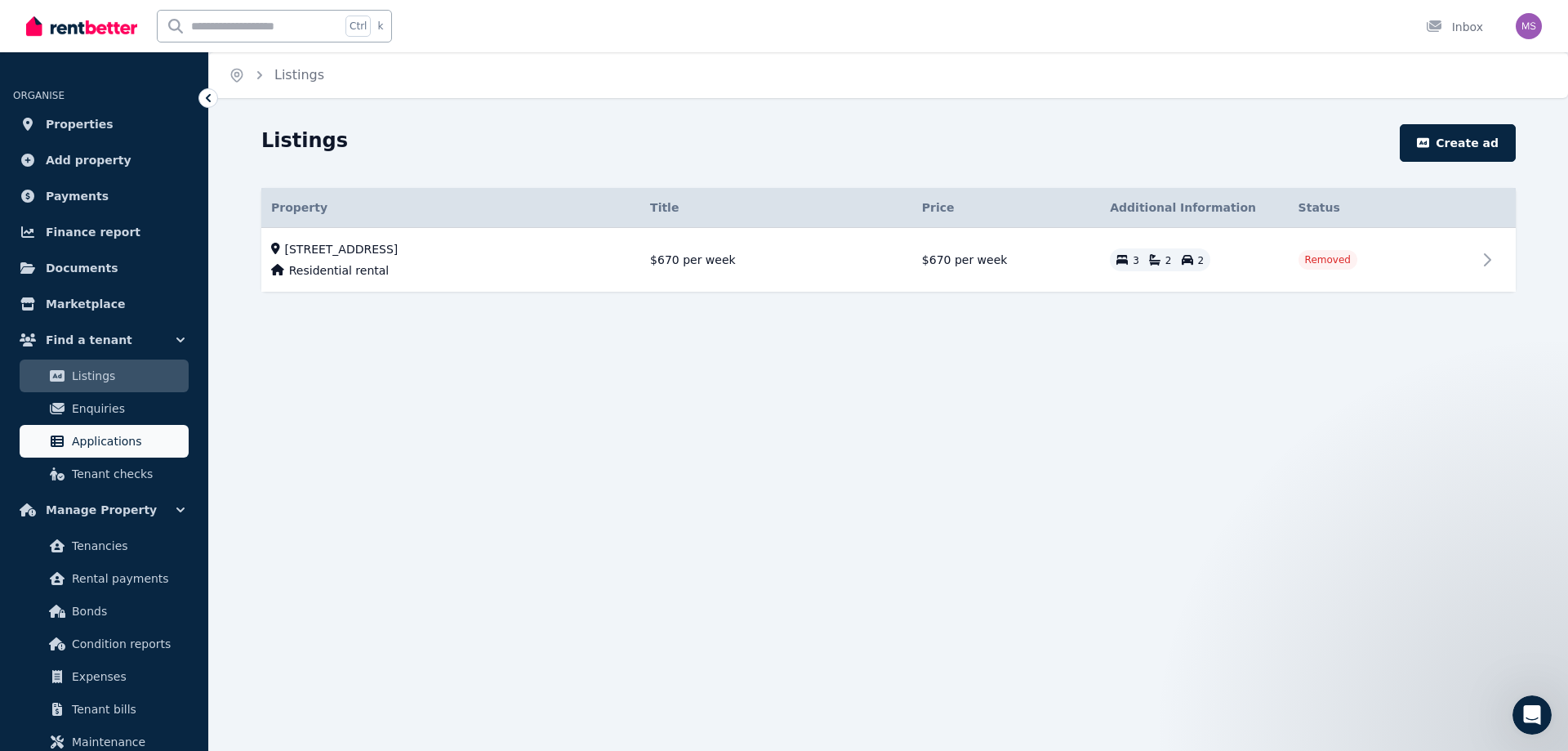
click at [128, 445] on span "Applications" at bounding box center [126, 442] width 110 height 20
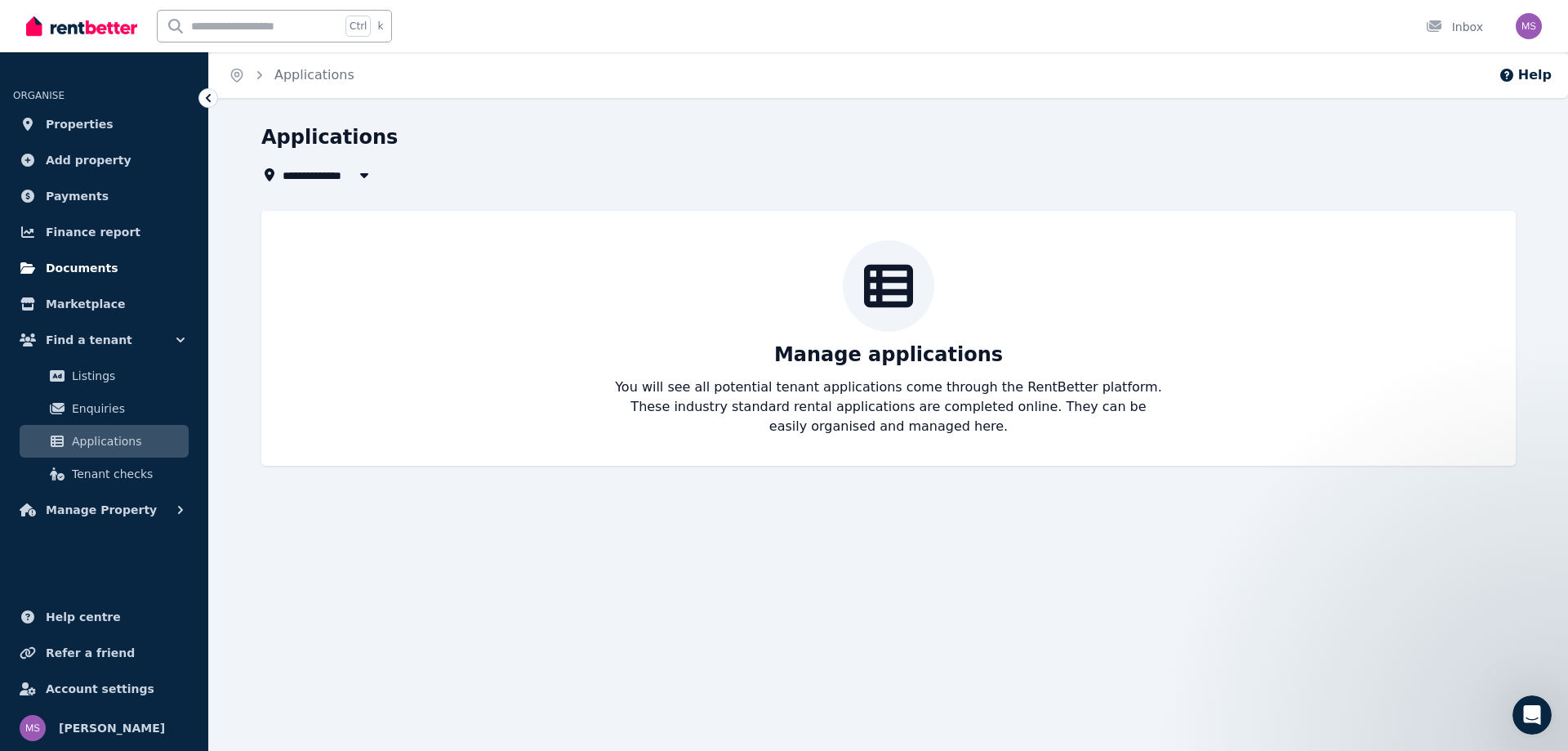
click at [121, 275] on link "Documents" at bounding box center [104, 268] width 182 height 33
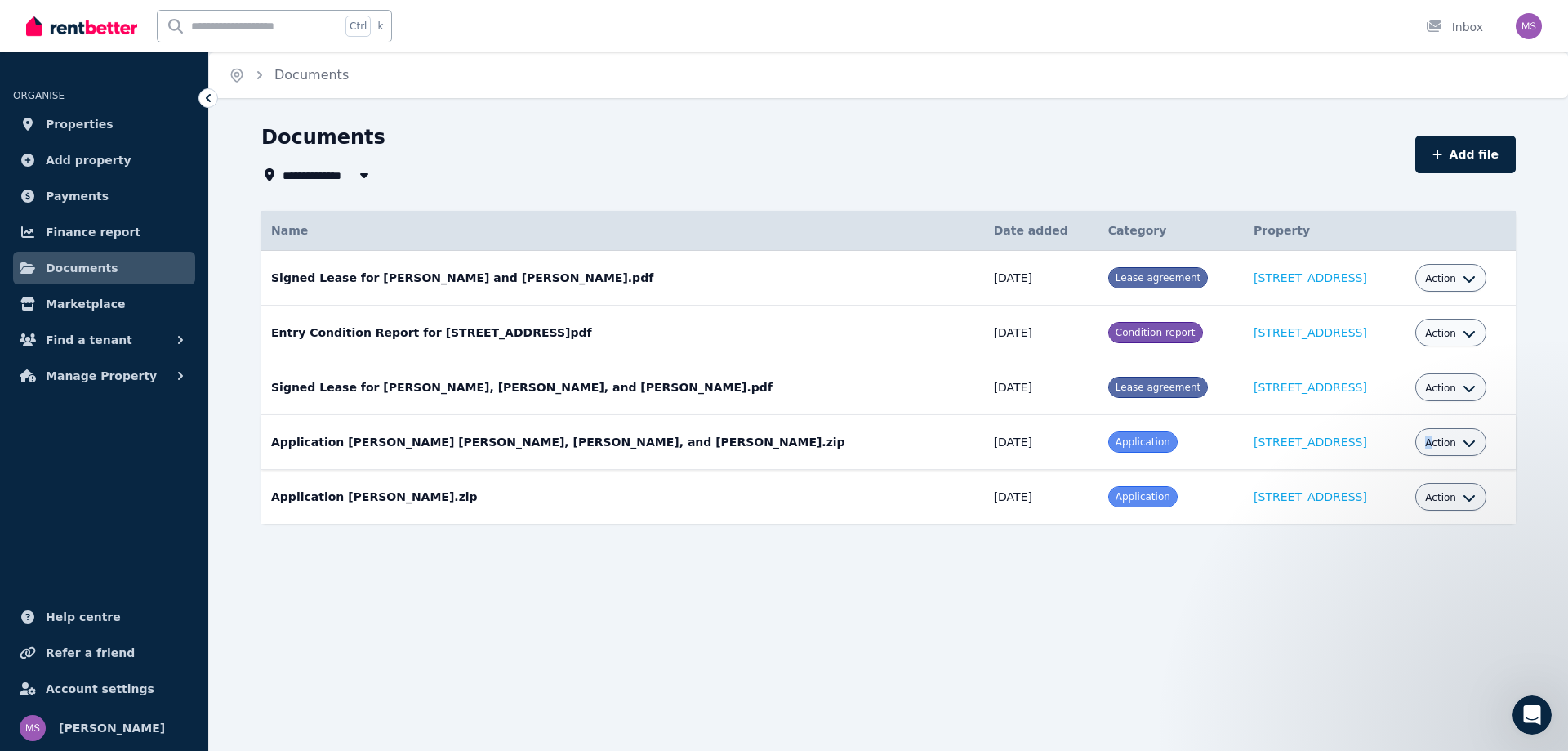
click at [1425, 437] on div "Action" at bounding box center [1450, 442] width 50 height 20
click at [1432, 439] on span "Action" at bounding box center [1441, 443] width 31 height 13
click at [1394, 500] on link "View" at bounding box center [1401, 509] width 157 height 30
click at [1463, 449] on icon "button" at bounding box center [1470, 443] width 13 height 13
click at [1419, 526] on link "Download" at bounding box center [1401, 538] width 157 height 30
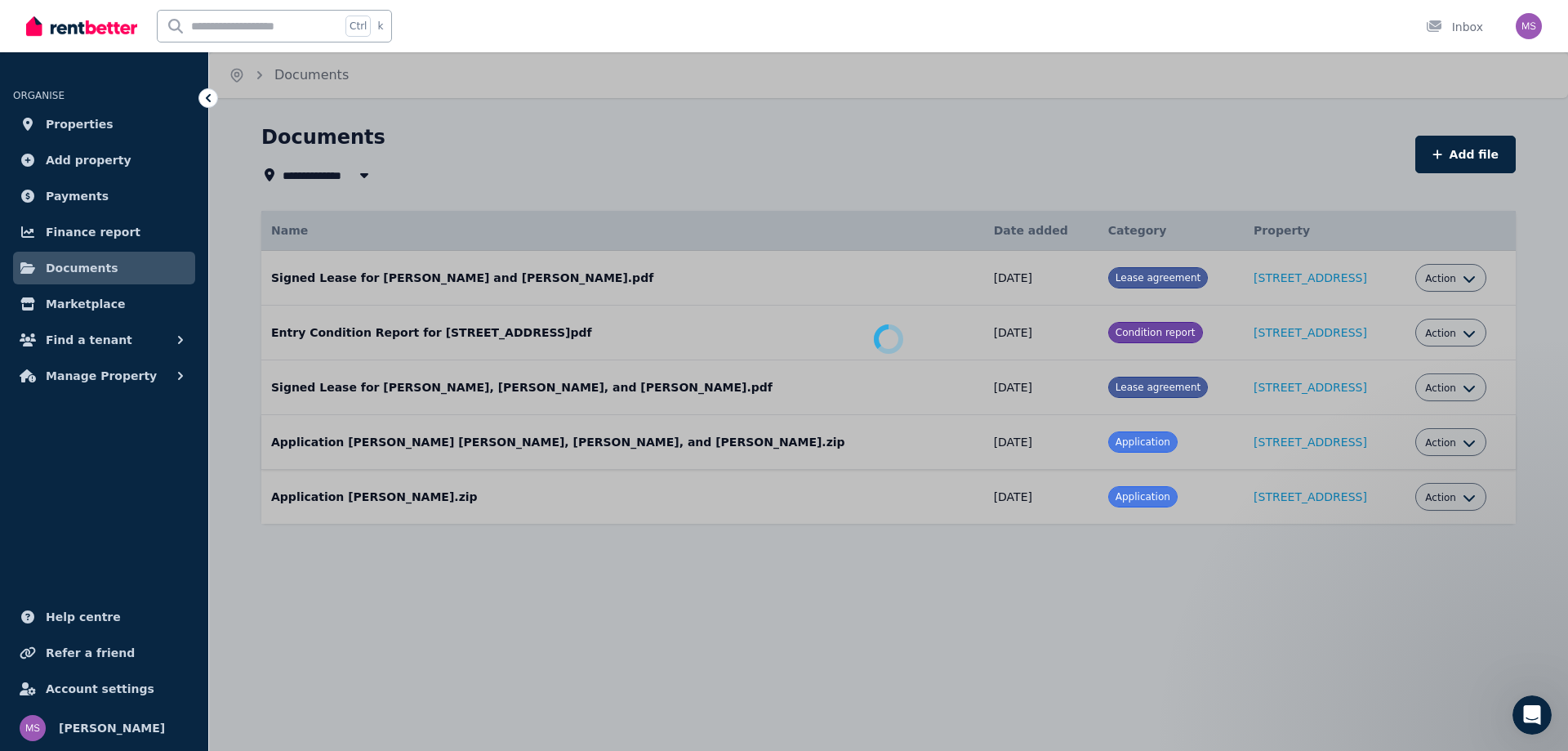
click at [562, 657] on div at bounding box center [784, 376] width 1568 height 751
